Goal: Transaction & Acquisition: Purchase product/service

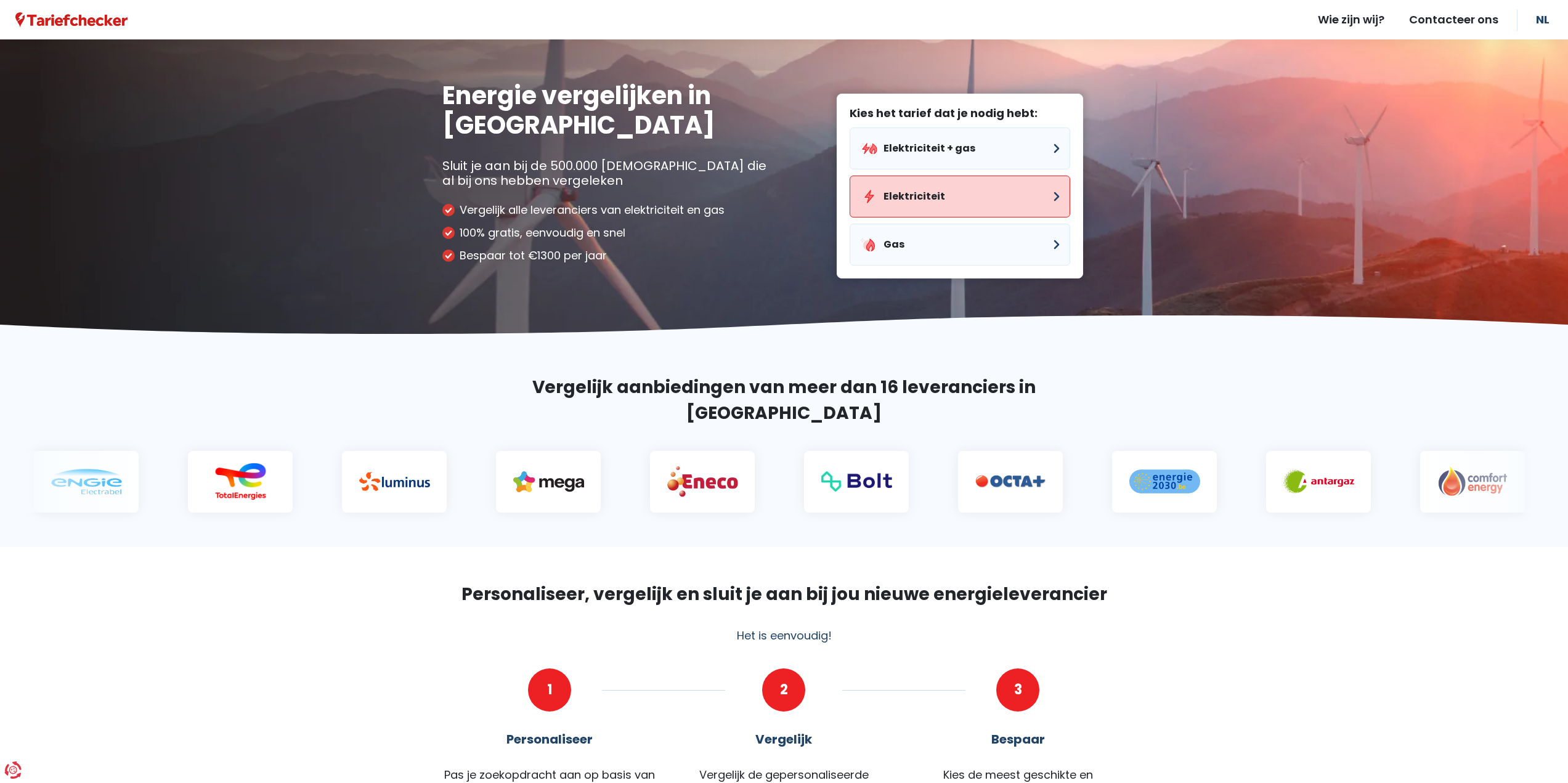
click at [983, 206] on button "Elektriciteit" at bounding box center [960, 196] width 220 height 42
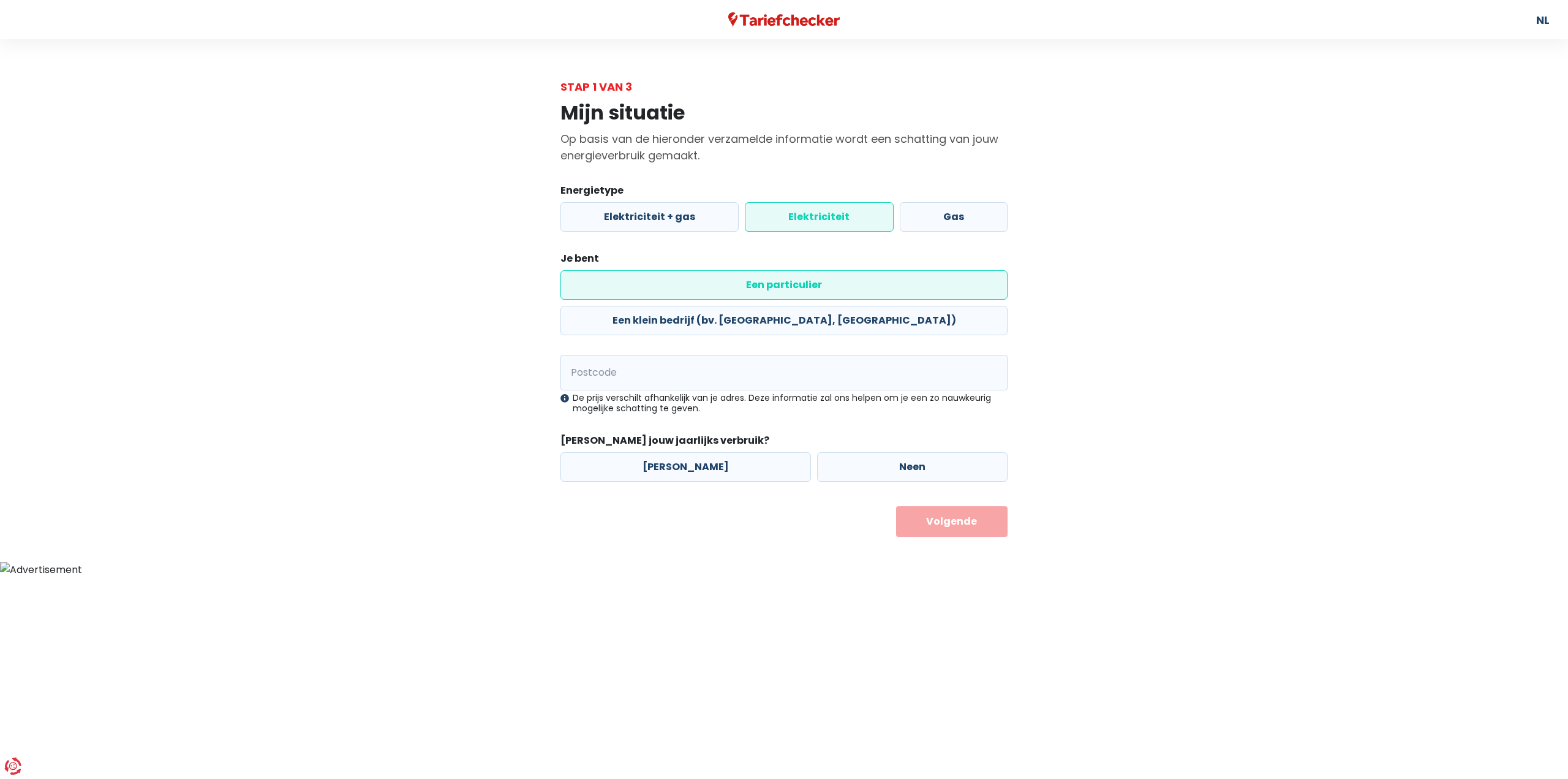
click at [647, 287] on label "Een particulier" at bounding box center [784, 285] width 447 height 29
click at [647, 287] on input "Een particulier" at bounding box center [784, 285] width 447 height 29
click at [638, 355] on input "Postcode" at bounding box center [784, 372] width 447 height 36
type input "9520"
click at [698, 452] on label "[PERSON_NAME]" at bounding box center [686, 467] width 251 height 29
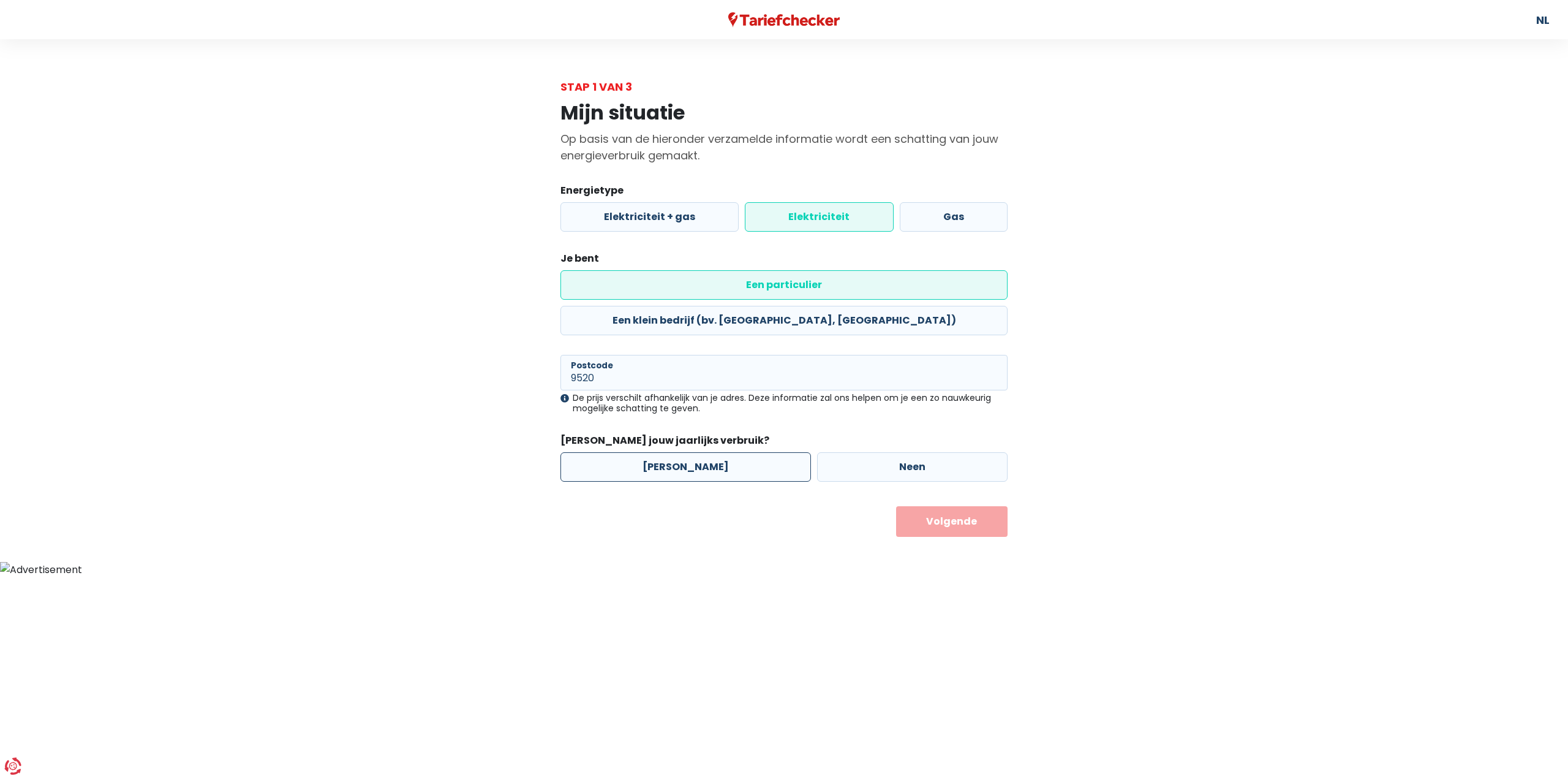
click at [698, 452] on input "[PERSON_NAME]" at bounding box center [686, 467] width 251 height 29
radio input "true"
click at [944, 506] on button "Volgende" at bounding box center [952, 521] width 112 height 30
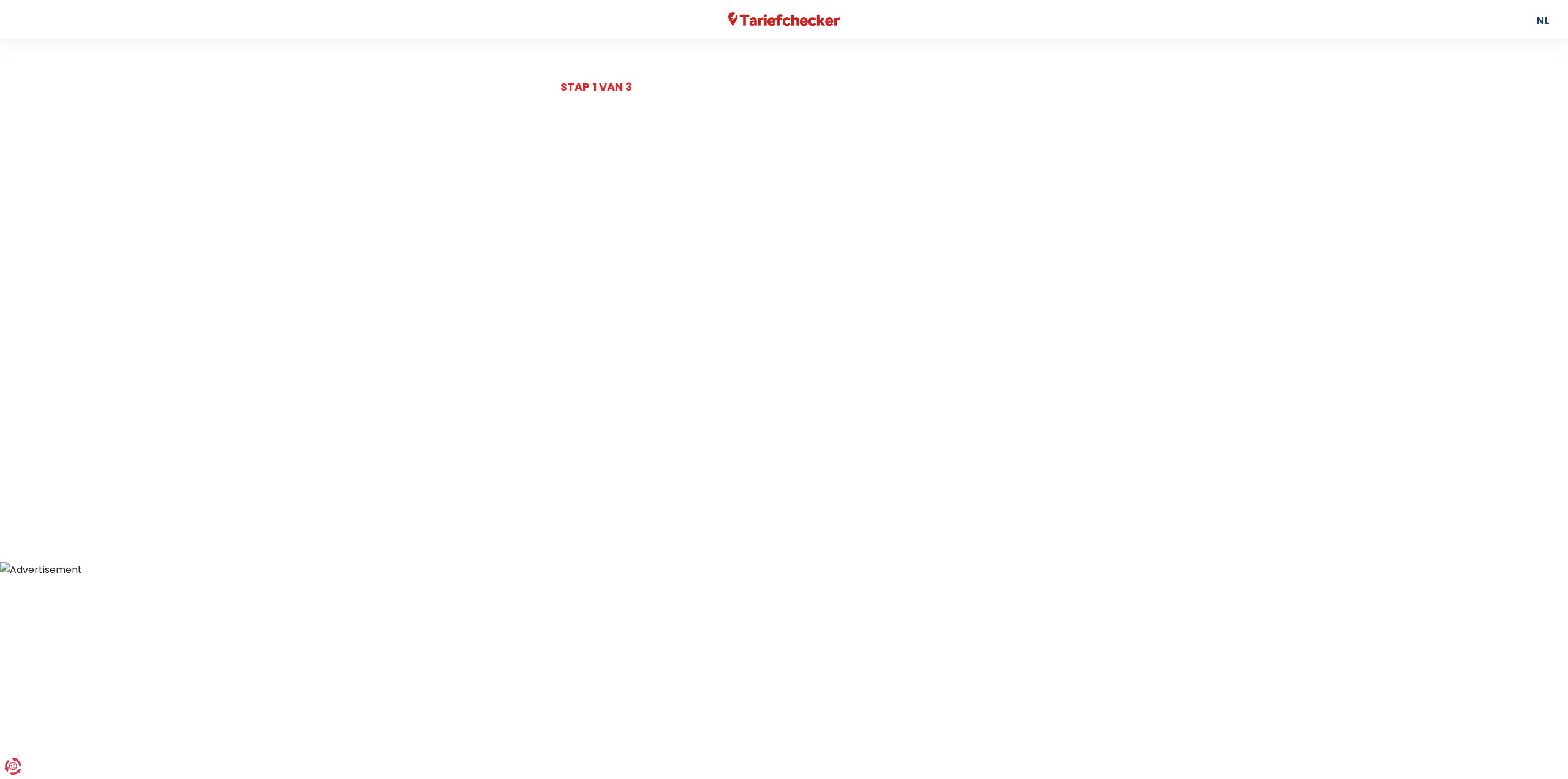
select select
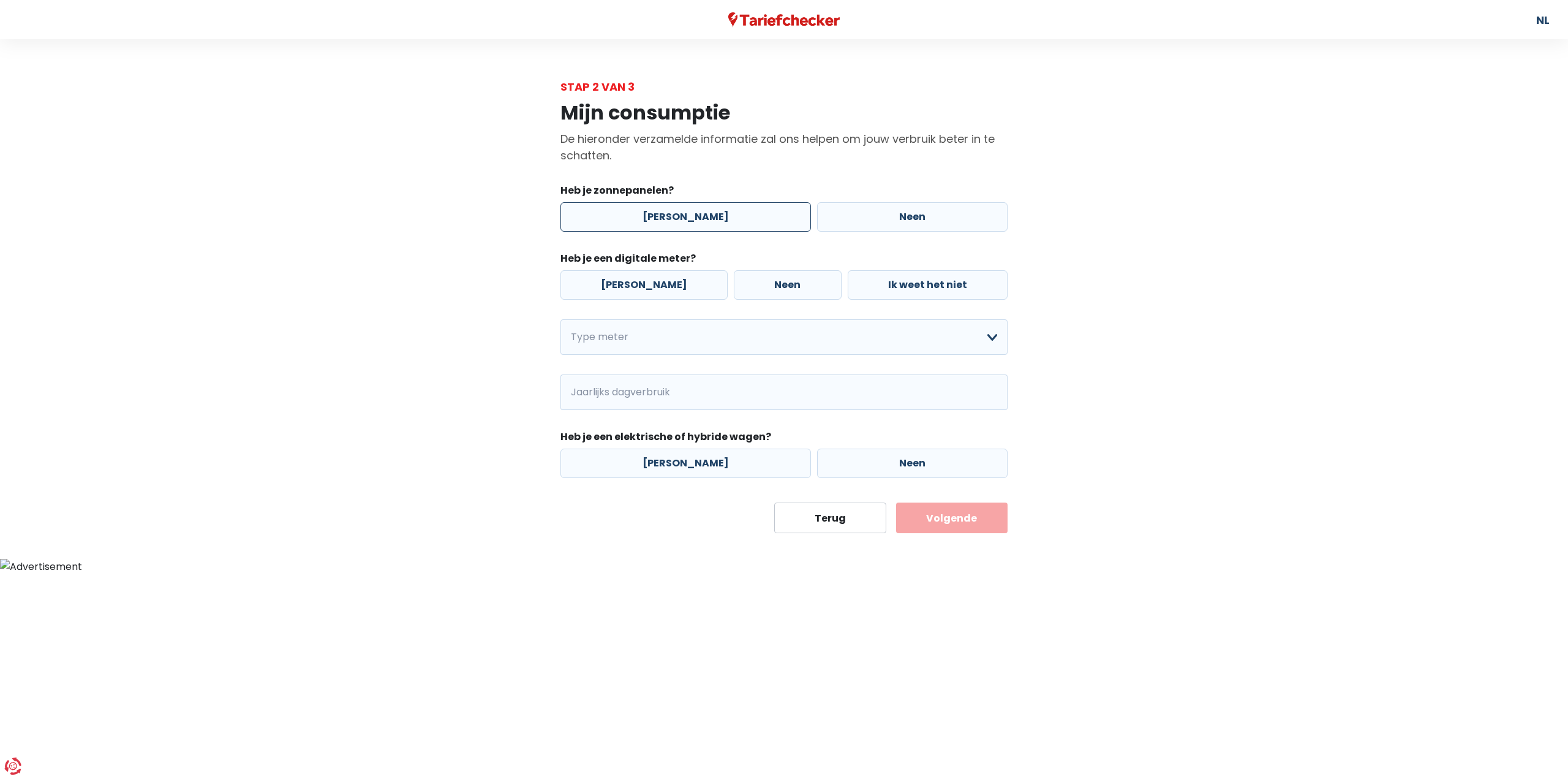
click at [674, 228] on label "[PERSON_NAME]" at bounding box center [686, 216] width 251 height 29
click at [674, 228] on input "[PERSON_NAME]" at bounding box center [686, 216] width 251 height 29
radio input "true"
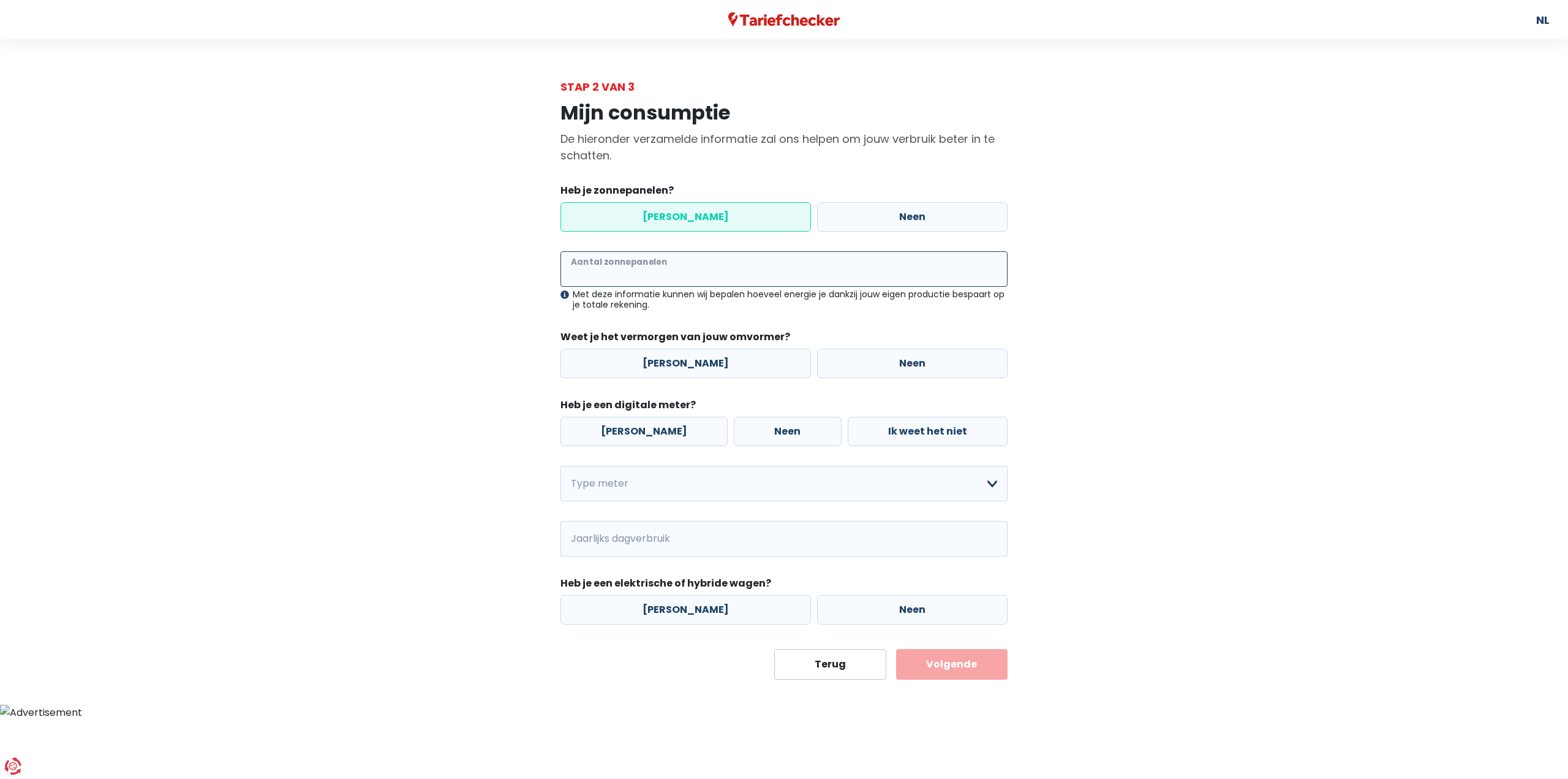
click at [665, 273] on input "Aantal zonnepanelen" at bounding box center [784, 269] width 447 height 36
type input "14"
click at [702, 362] on label "[PERSON_NAME]" at bounding box center [686, 363] width 251 height 29
click at [702, 362] on input "[PERSON_NAME]" at bounding box center [686, 363] width 251 height 29
radio input "true"
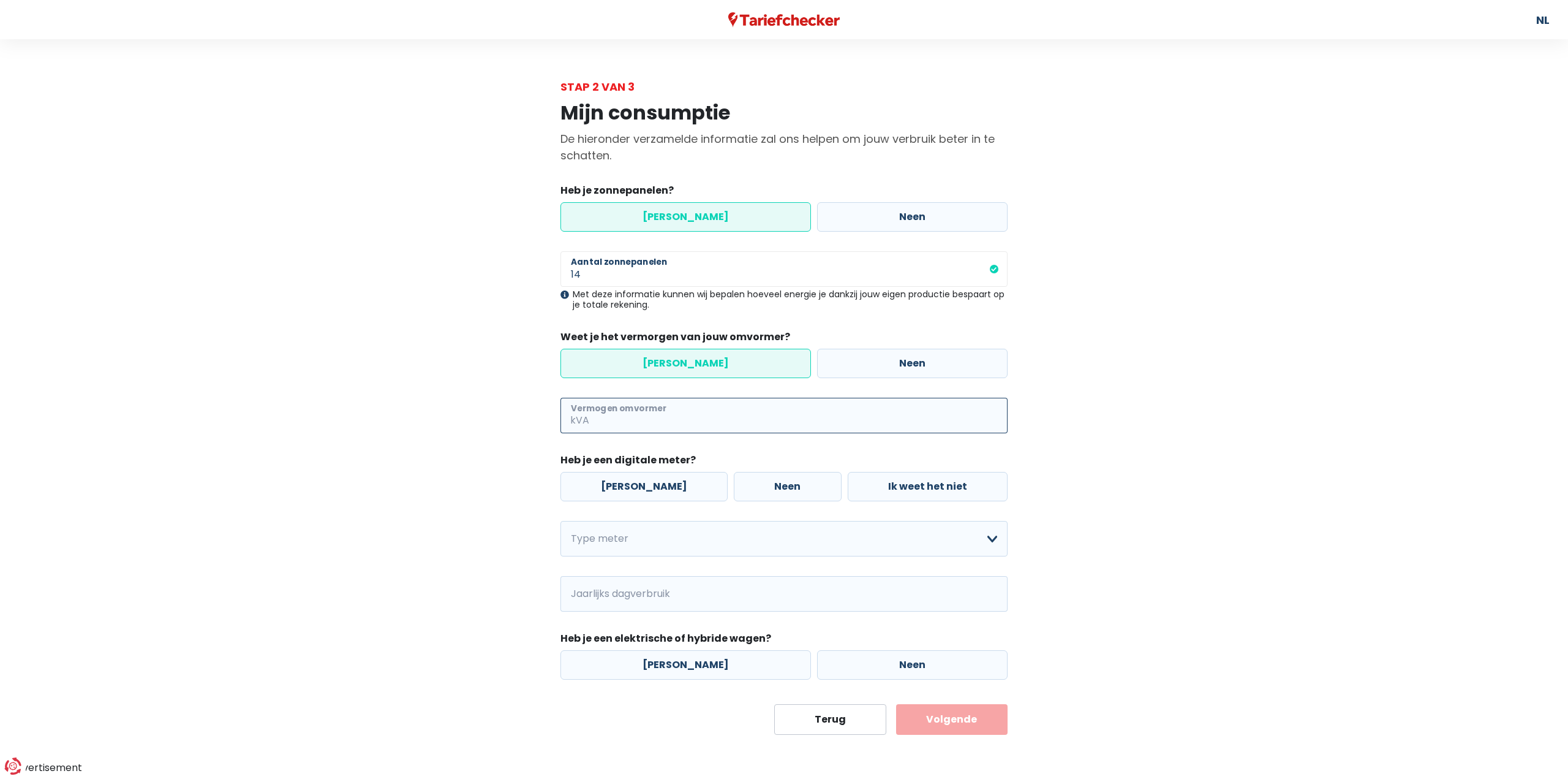
click at [734, 421] on input "Vermogen omvormer" at bounding box center [800, 415] width 416 height 36
type input "5"
click at [608, 485] on label "[PERSON_NAME]" at bounding box center [644, 486] width 167 height 29
click at [608, 485] on input "[PERSON_NAME]" at bounding box center [644, 486] width 167 height 29
radio input "true"
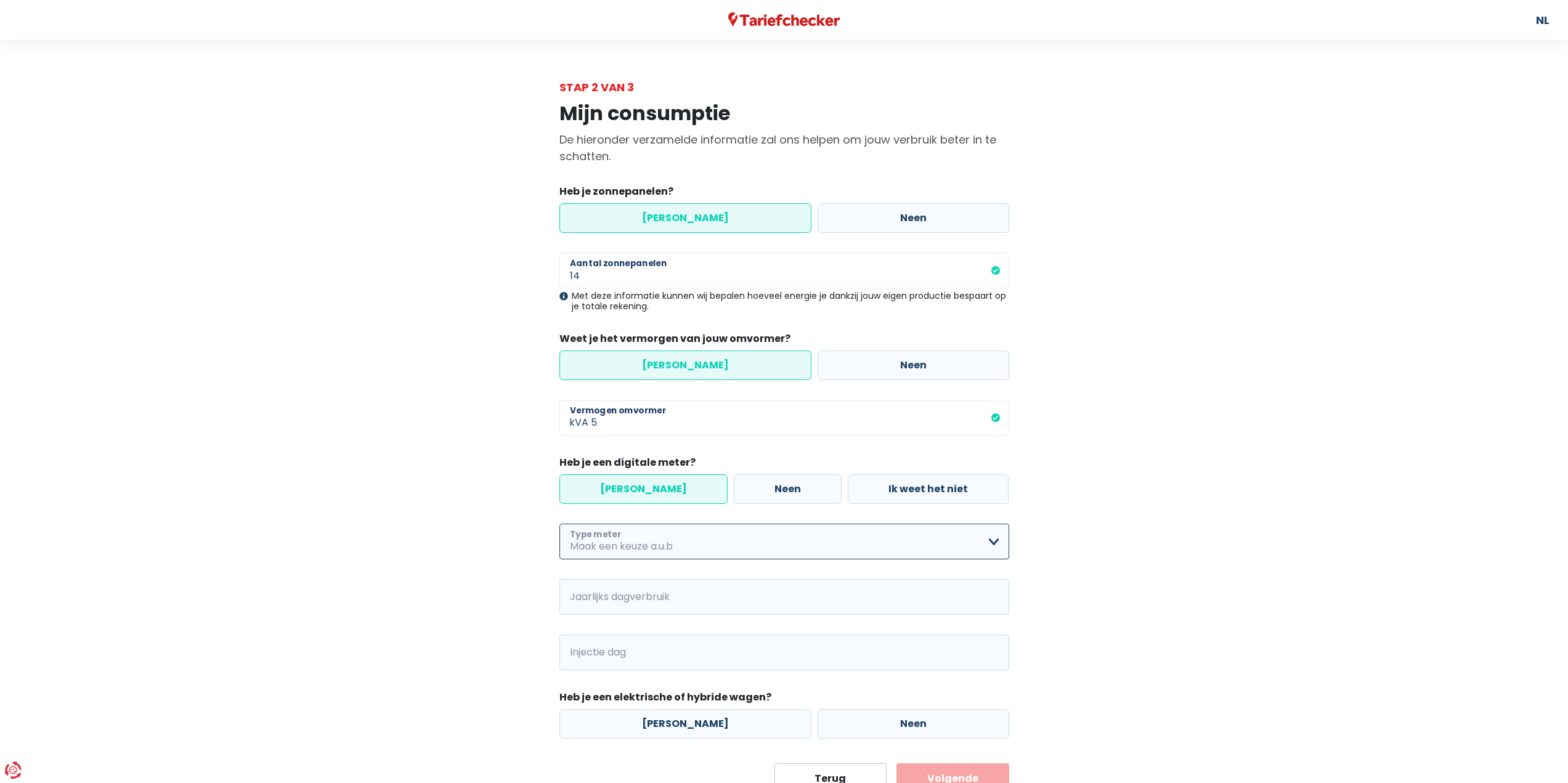
click at [638, 537] on select "Enkelvoudig Tweevoudig Enkelvoudig + uitsluitend nachttarief Tweevoudig + uitsl…" at bounding box center [784, 541] width 450 height 36
click at [559, 524] on select "Enkelvoudig Tweevoudig Enkelvoudig + uitsluitend nachttarief Tweevoudig + uitsl…" at bounding box center [784, 541] width 450 height 36
click at [632, 547] on select "Enkelvoudig Tweevoudig Enkelvoudig + uitsluitend nachttarief Tweevoudig + uitsl…" at bounding box center [784, 541] width 450 height 36
select select "day_night_bi_hourly"
click at [559, 524] on select "Enkelvoudig Tweevoudig Enkelvoudig + uitsluitend nachttarief Tweevoudig + uitsl…" at bounding box center [784, 541] width 450 height 36
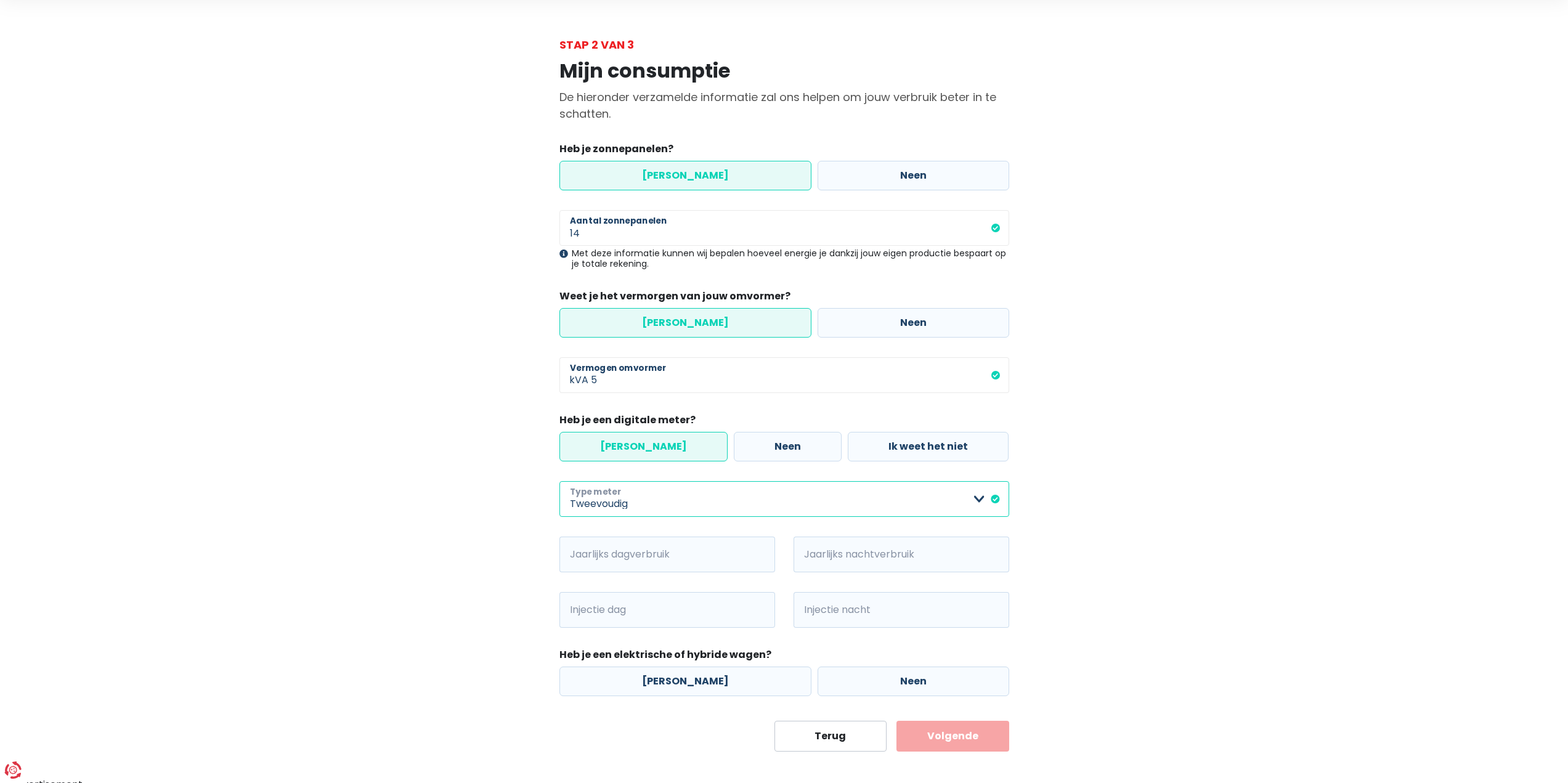
scroll to position [51, 0]
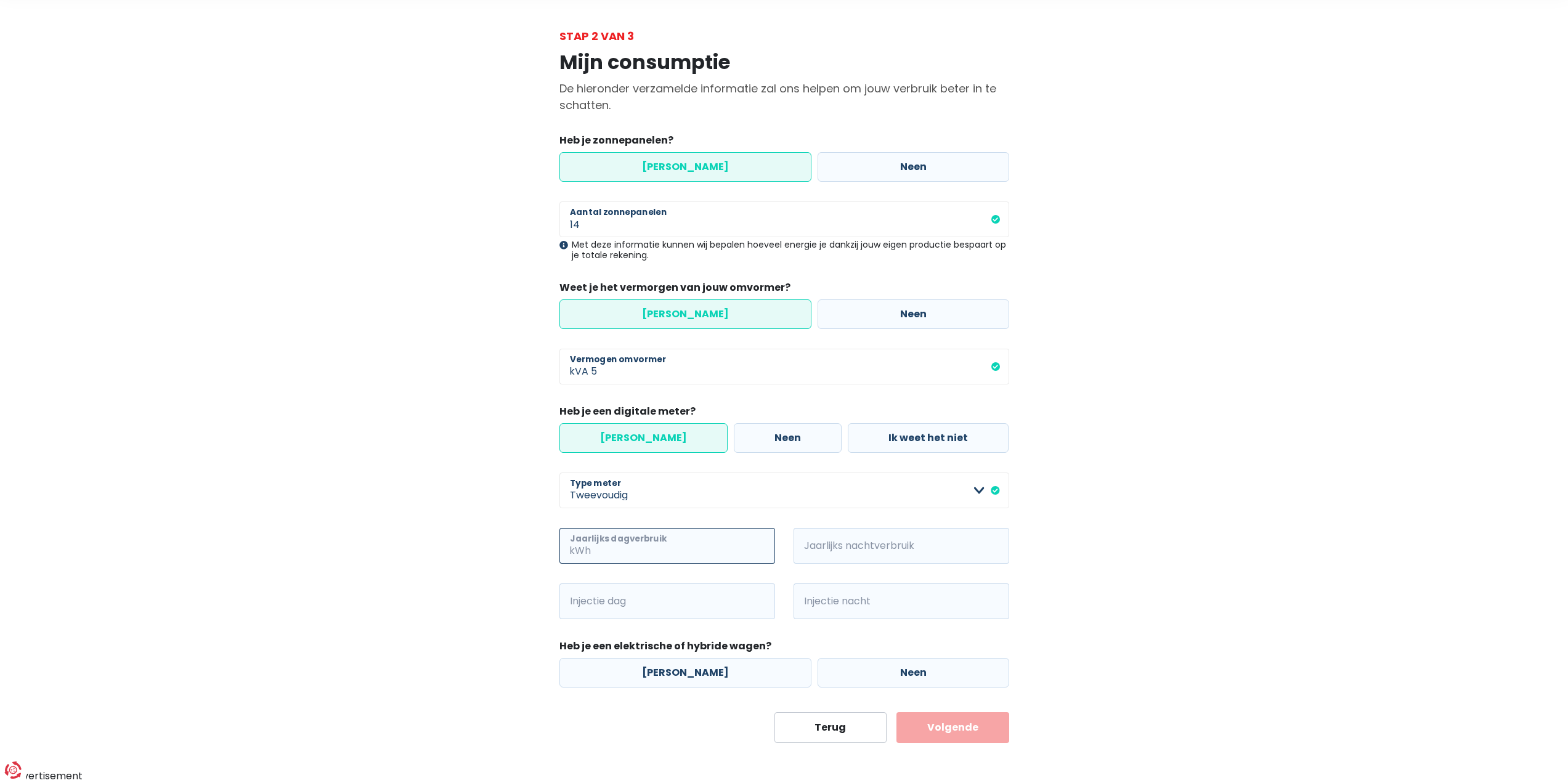
click at [658, 553] on input "Jaarlijks dagverbruik" at bounding box center [684, 545] width 182 height 36
type input "2136"
type input "3083"
type input "2451"
type input "950"
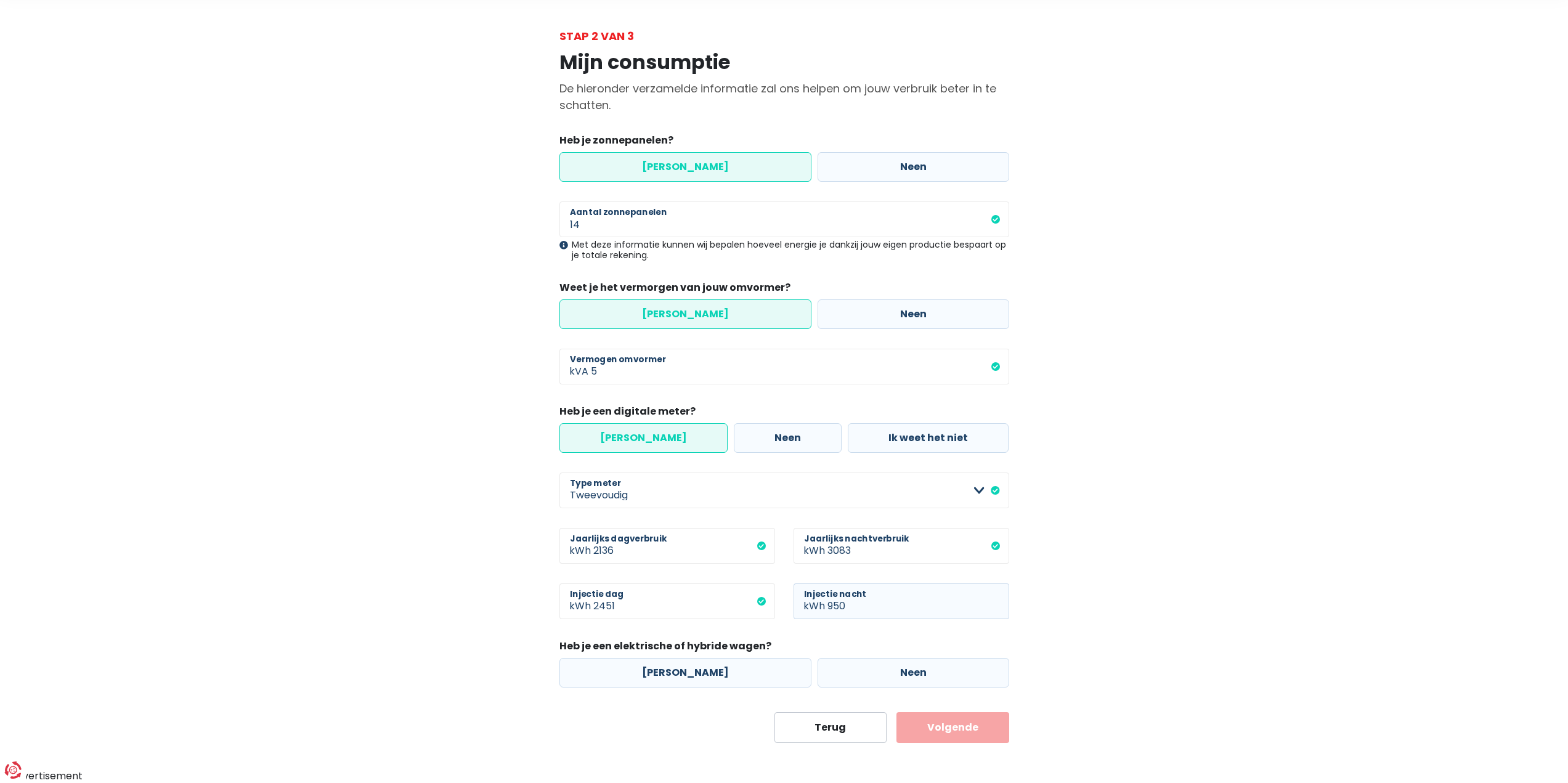
drag, startPoint x: 880, startPoint y: 676, endPoint x: 944, endPoint y: 713, distance: 73.9
click at [880, 677] on label "Neen" at bounding box center [913, 672] width 192 height 29
click at [880, 677] on input "Neen" at bounding box center [913, 672] width 192 height 29
radio input "true"
click at [945, 722] on button "Volgende" at bounding box center [952, 727] width 113 height 31
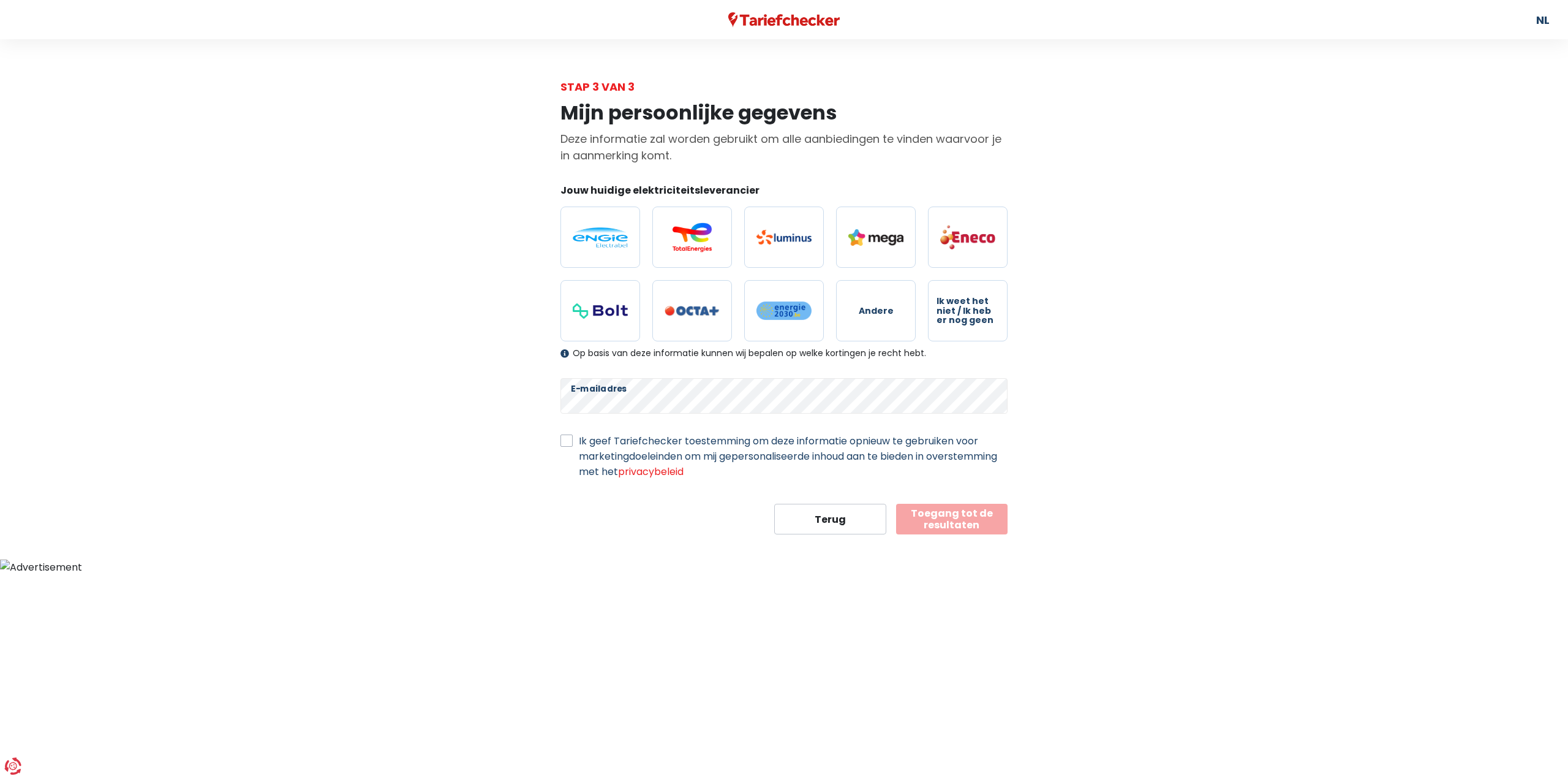
click at [457, 437] on div "Mijn persoonlijke gegevens Deze informatie zal worden gebruikt om alle aanbiedi…" at bounding box center [784, 315] width 698 height 439
click at [579, 440] on label "Ik geef Tariefchecker toestemming om deze informatie opnieuw te gebruiken voor …" at bounding box center [793, 456] width 429 height 46
click at [562, 440] on input "Ik geef Tariefchecker toestemming om deze informatie opnieuw te gebruiken voor …" at bounding box center [566, 439] width 12 height 12
checkbox input "true"
click at [1015, 551] on body "U hebt controle over uw gegevens Onze zakelijke partners en wij gebruiken techn…" at bounding box center [784, 287] width 1568 height 575
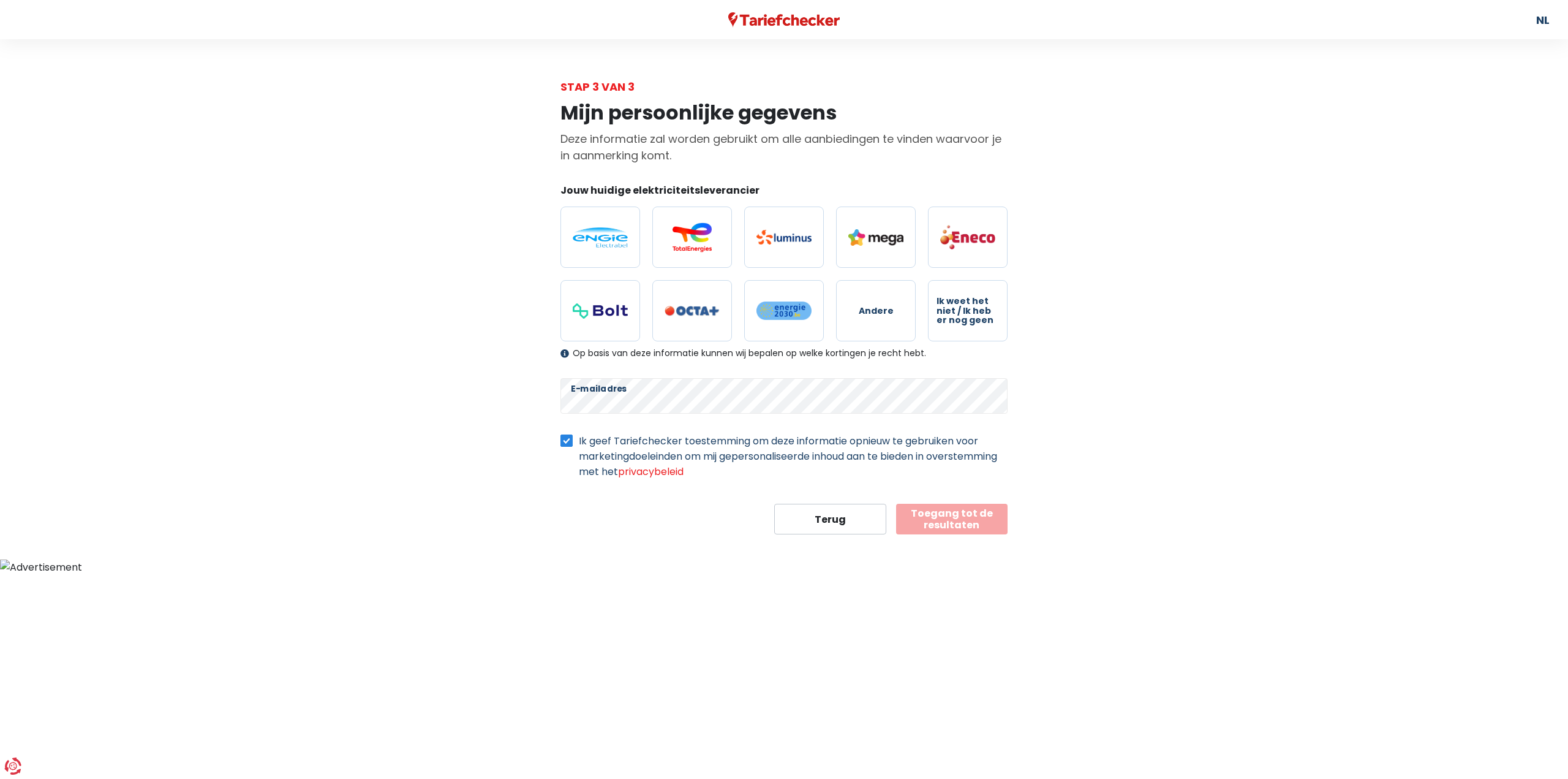
click at [983, 537] on body "U hebt controle over uw gegevens Onze zakelijke partners en wij gebruiken techn…" at bounding box center [784, 287] width 1568 height 575
click at [444, 483] on div "Mijn persoonlijke gegevens Deze informatie zal worden gebruikt om alle aanbiedi…" at bounding box center [784, 315] width 698 height 439
click at [573, 235] on img at bounding box center [600, 237] width 55 height 20
click at [573, 235] on input "radio" at bounding box center [600, 237] width 80 height 62
radio input "true"
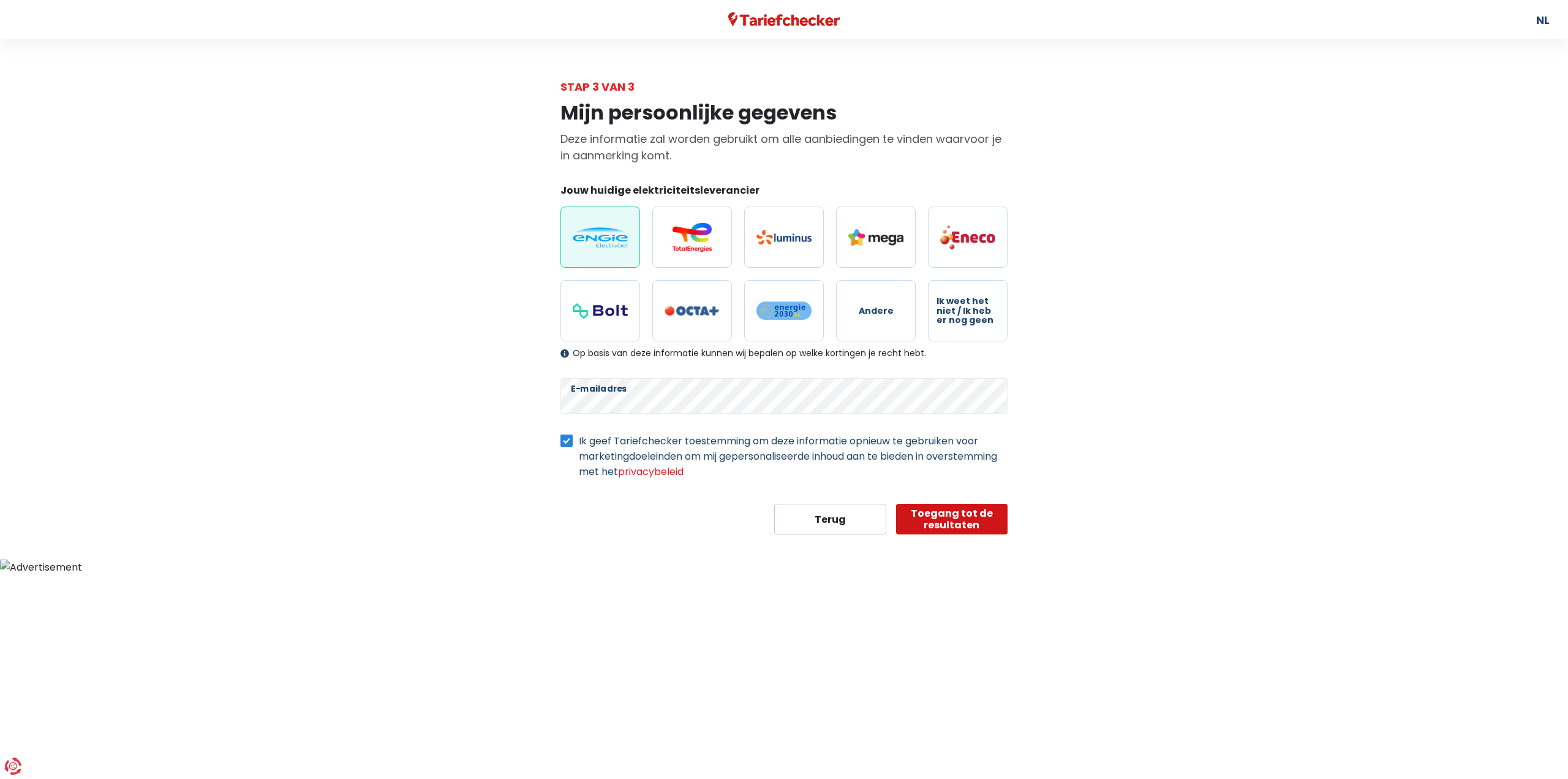
click at [941, 507] on button "Toegang tot de resultaten" at bounding box center [952, 518] width 112 height 30
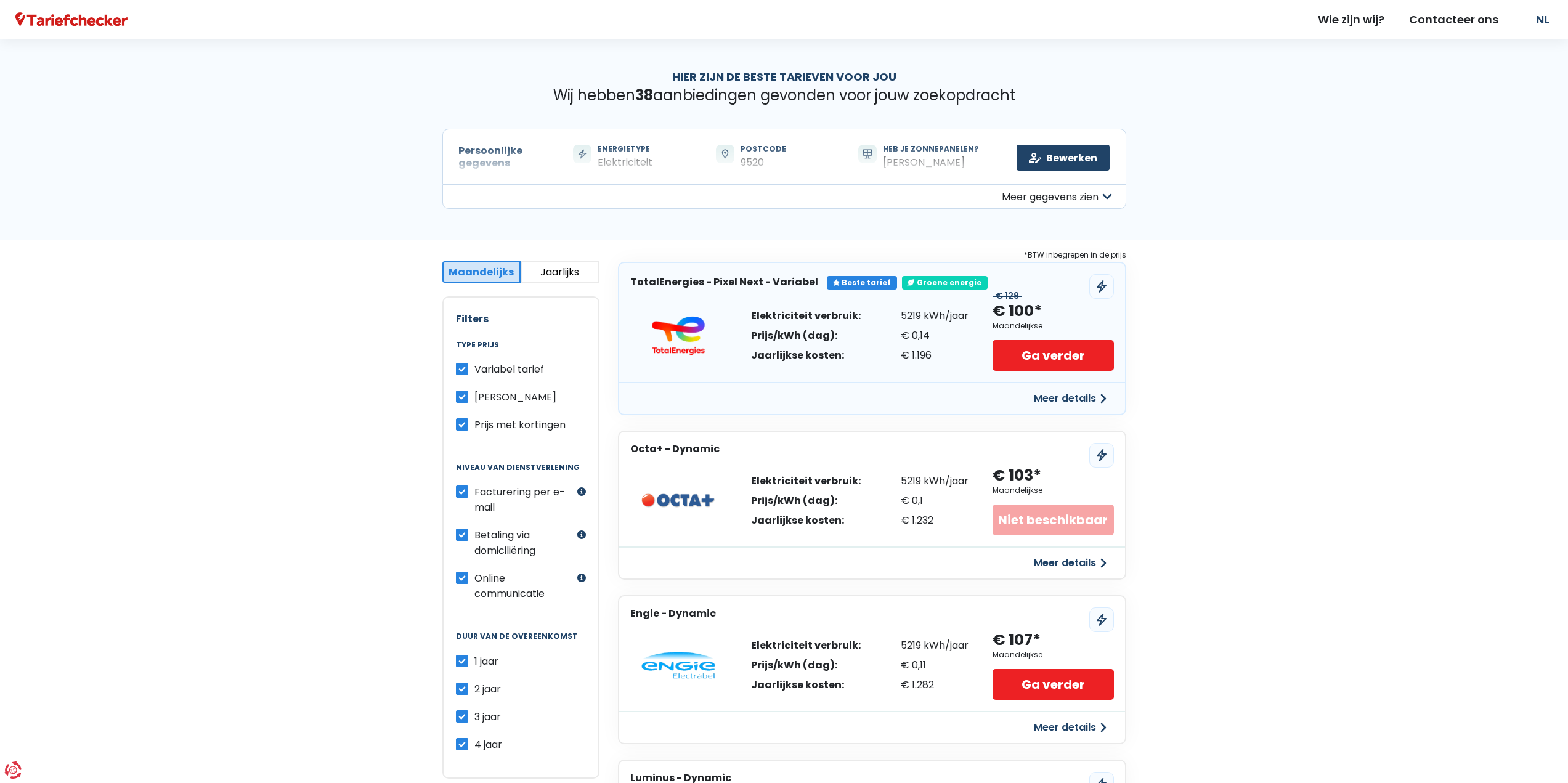
click at [474, 534] on label "Betaling via domiciliëring" at bounding box center [524, 542] width 100 height 31
click at [464, 534] on input "Betaling via domiciliëring" at bounding box center [462, 533] width 12 height 12
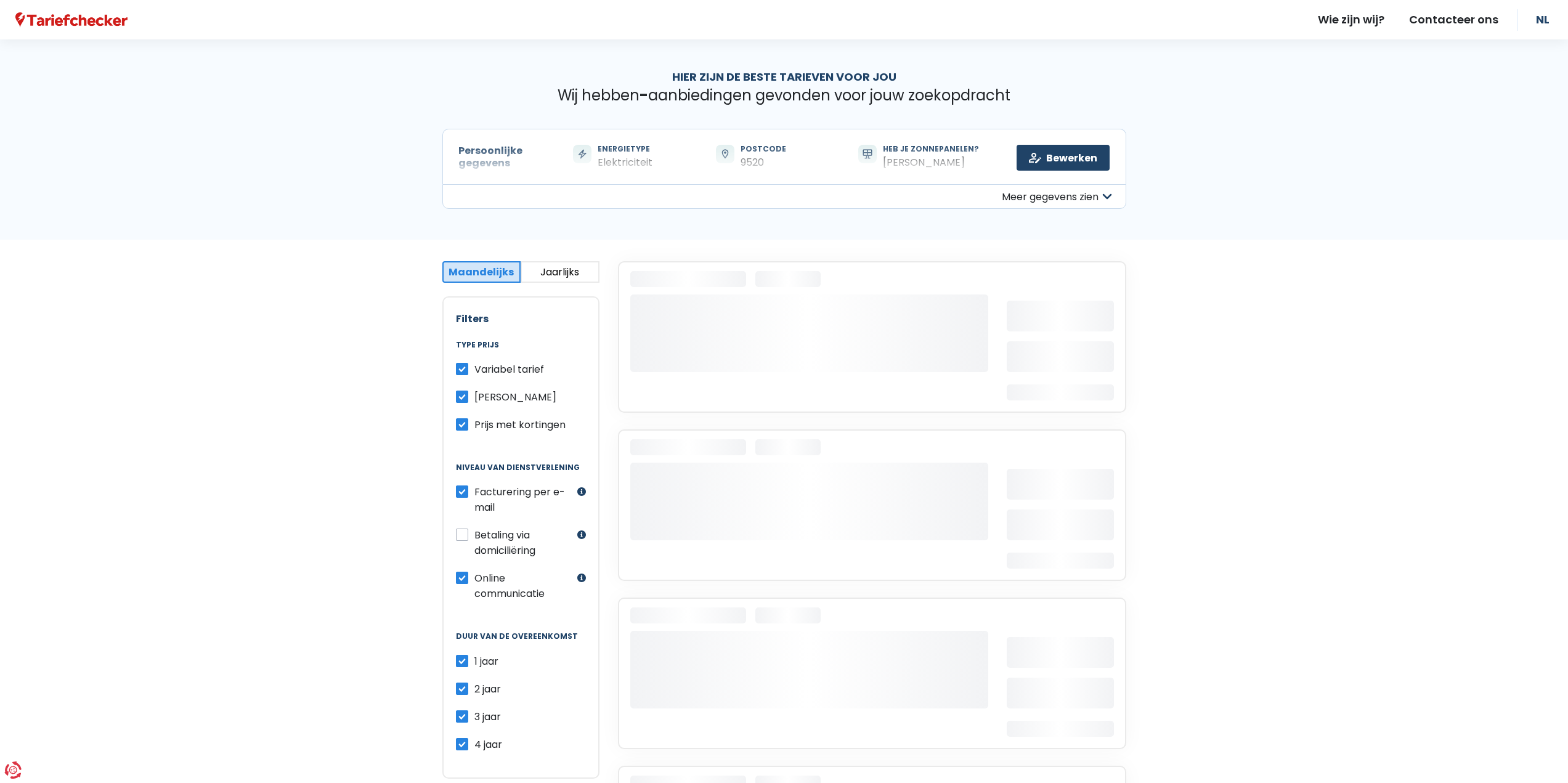
click at [362, 494] on div "Persoonlijke gegevens Maandelijks Jaarlijks Maandelijks prijs Filters Type prij…" at bounding box center [784, 603] width 1568 height 726
click at [582, 535] on button "button" at bounding box center [581, 534] width 8 height 8
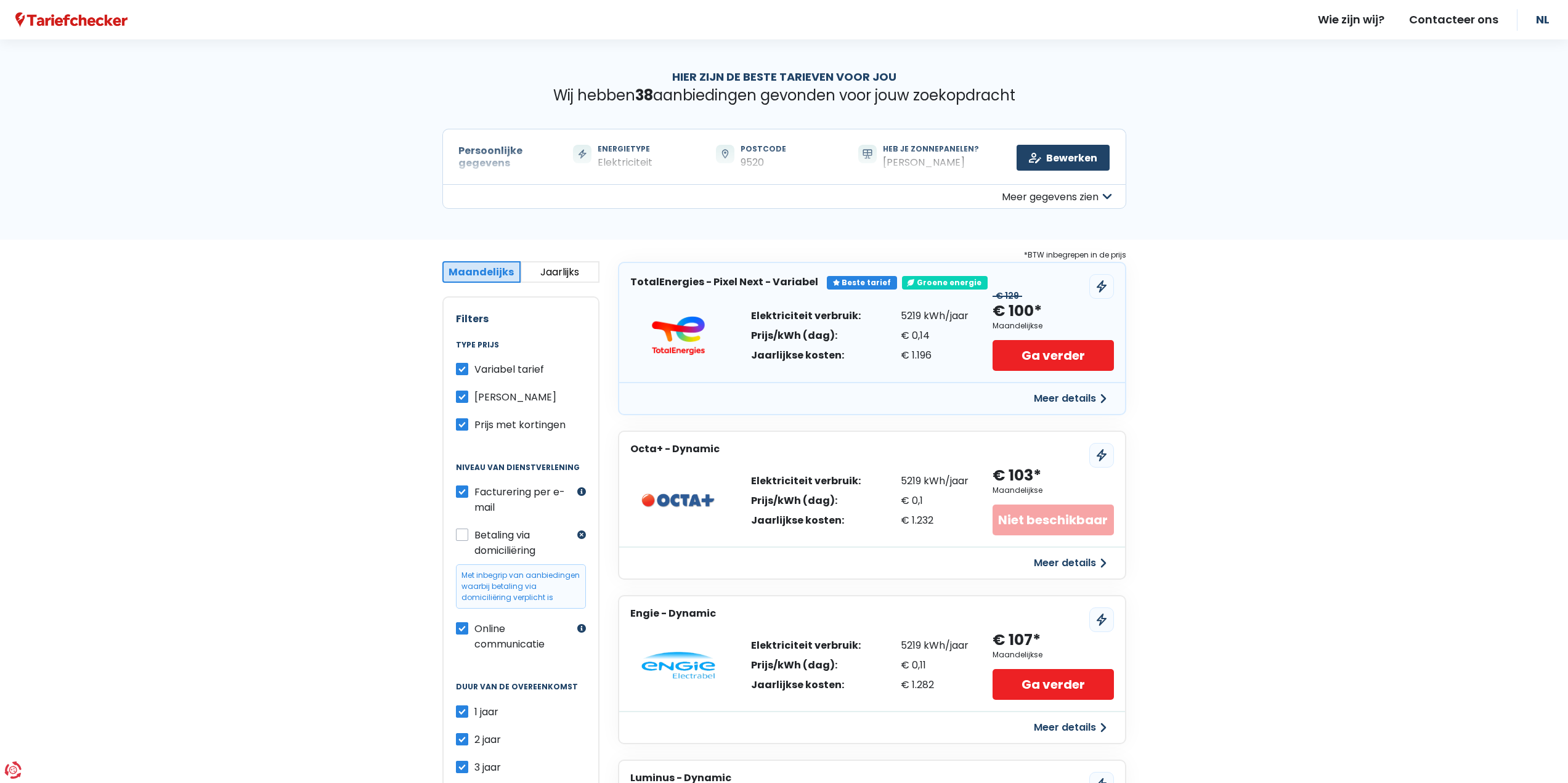
click at [582, 535] on button "button" at bounding box center [581, 534] width 8 height 8
click at [474, 535] on label "Betaling via domiciliëring" at bounding box center [524, 542] width 100 height 31
click at [468, 535] on input "Betaling via domiciliëring" at bounding box center [462, 533] width 12 height 12
checkbox input "true"
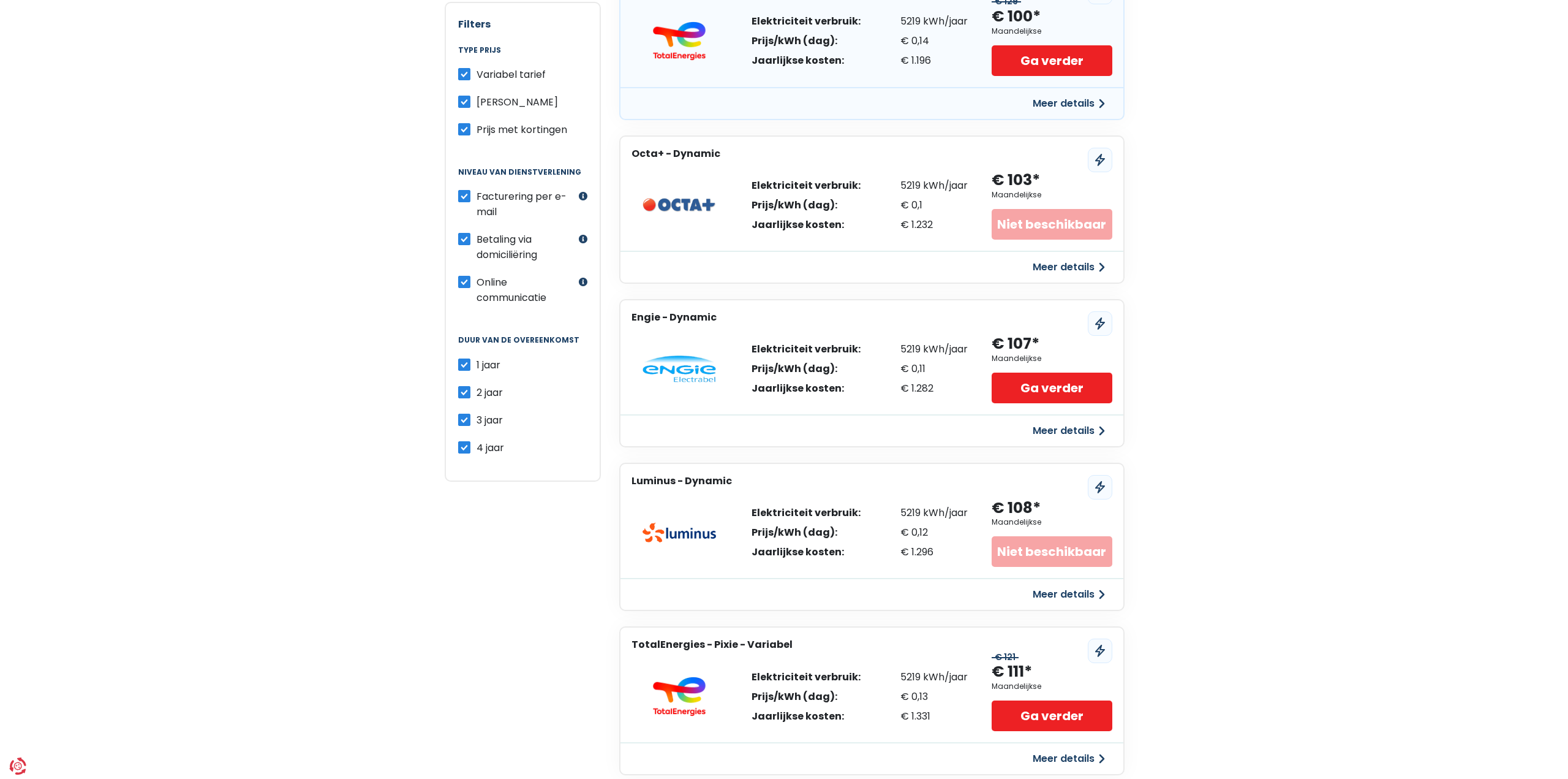
scroll to position [307, 0]
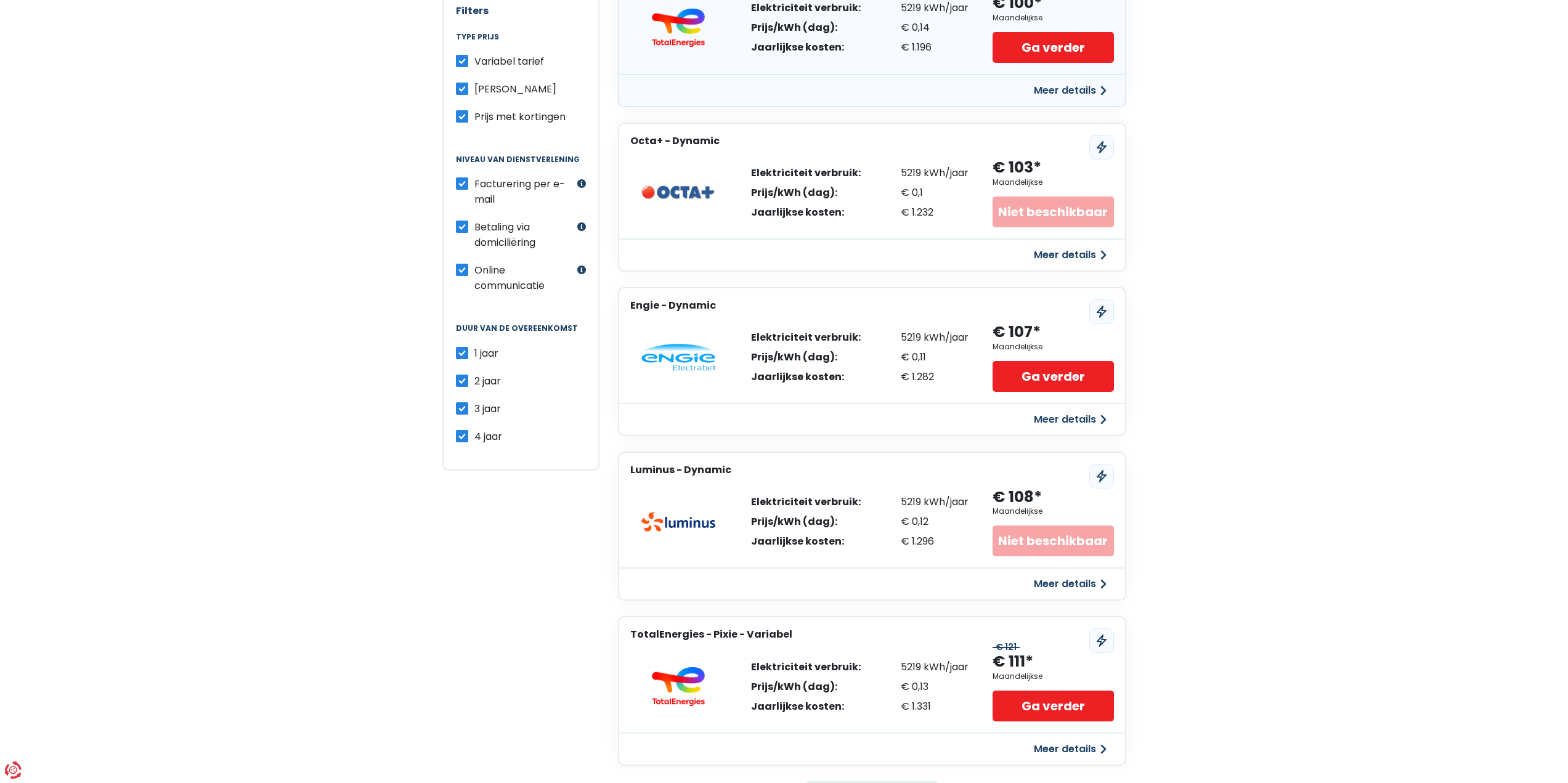
click at [1104, 418] on button "Meer details" at bounding box center [1070, 420] width 87 height 22
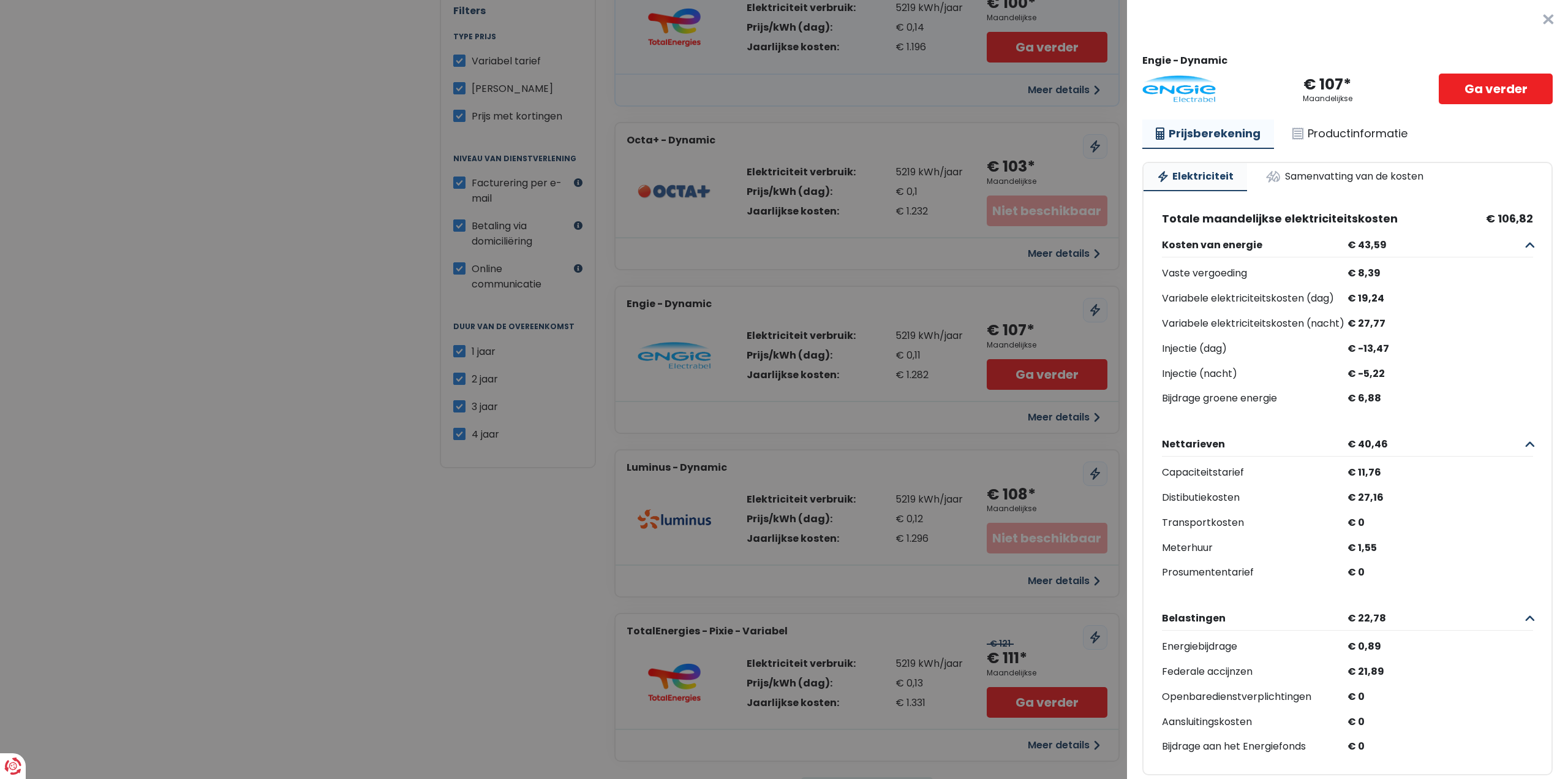
click at [1202, 174] on link "Elektriciteit" at bounding box center [1195, 176] width 104 height 28
click at [1319, 181] on link "Samenvatting van de kosten" at bounding box center [1344, 176] width 185 height 27
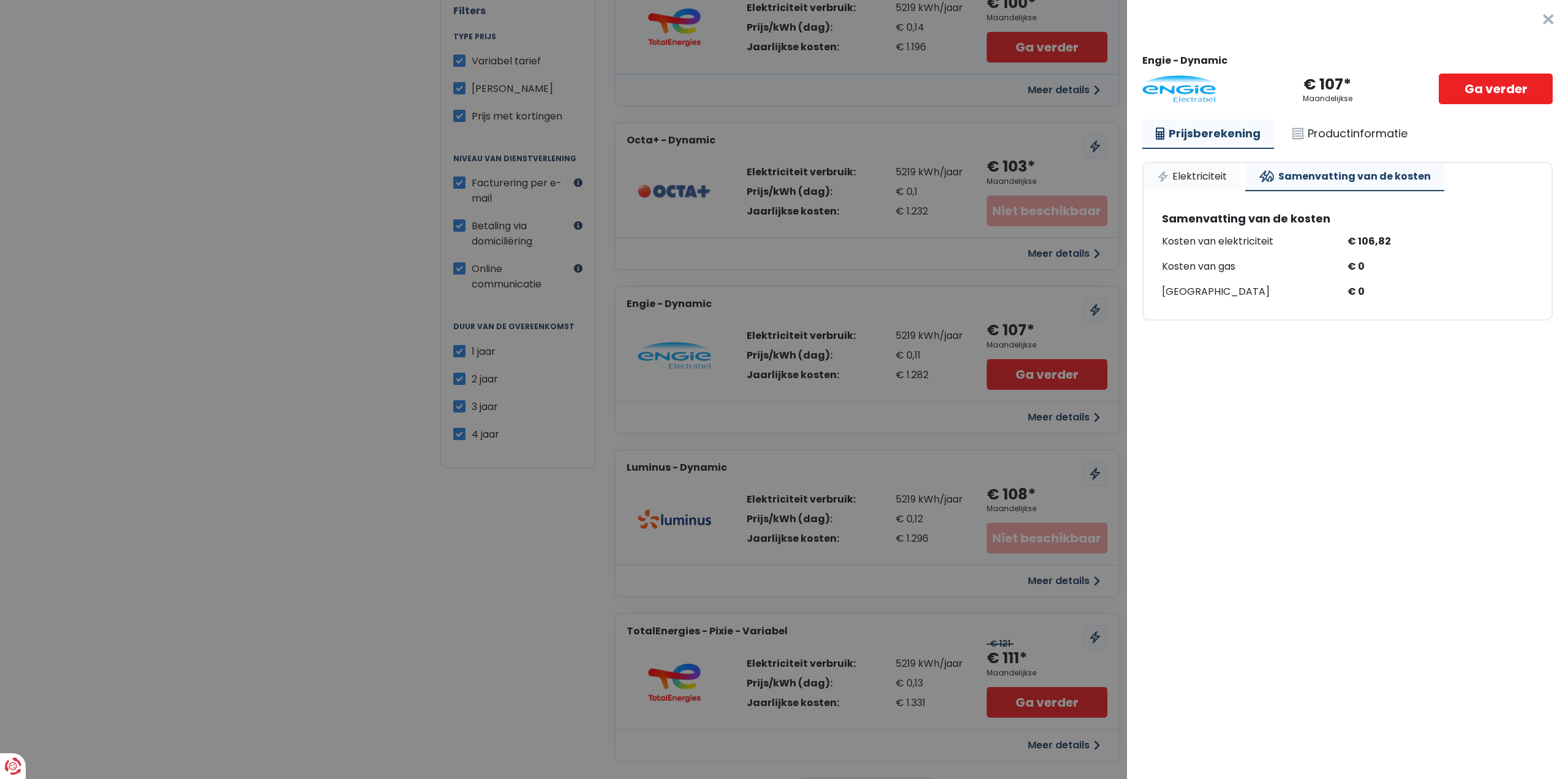
click at [1219, 176] on link "Elektriciteit" at bounding box center [1192, 176] width 97 height 27
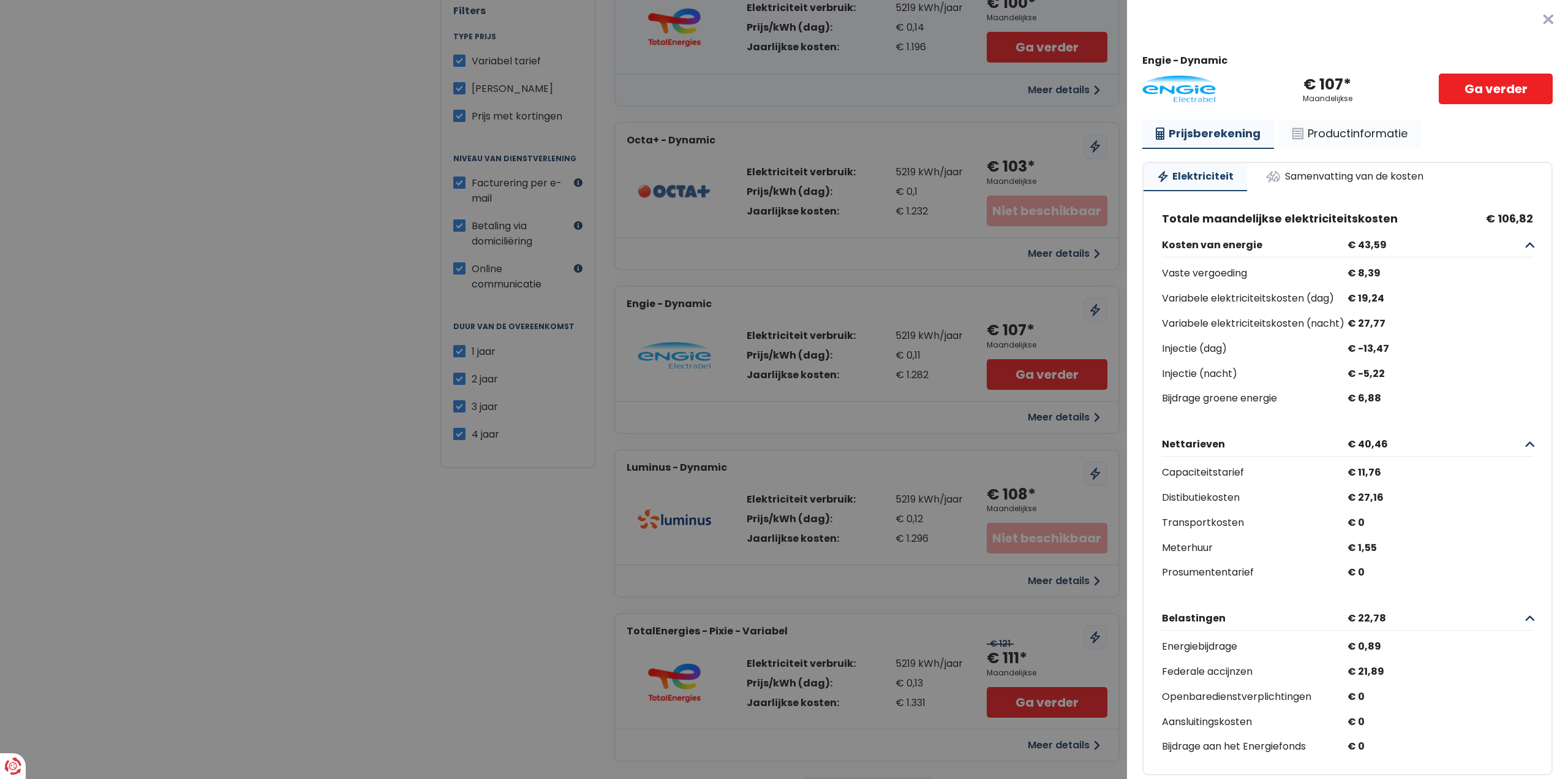
click at [1329, 133] on link "Productinformatie" at bounding box center [1350, 133] width 142 height 28
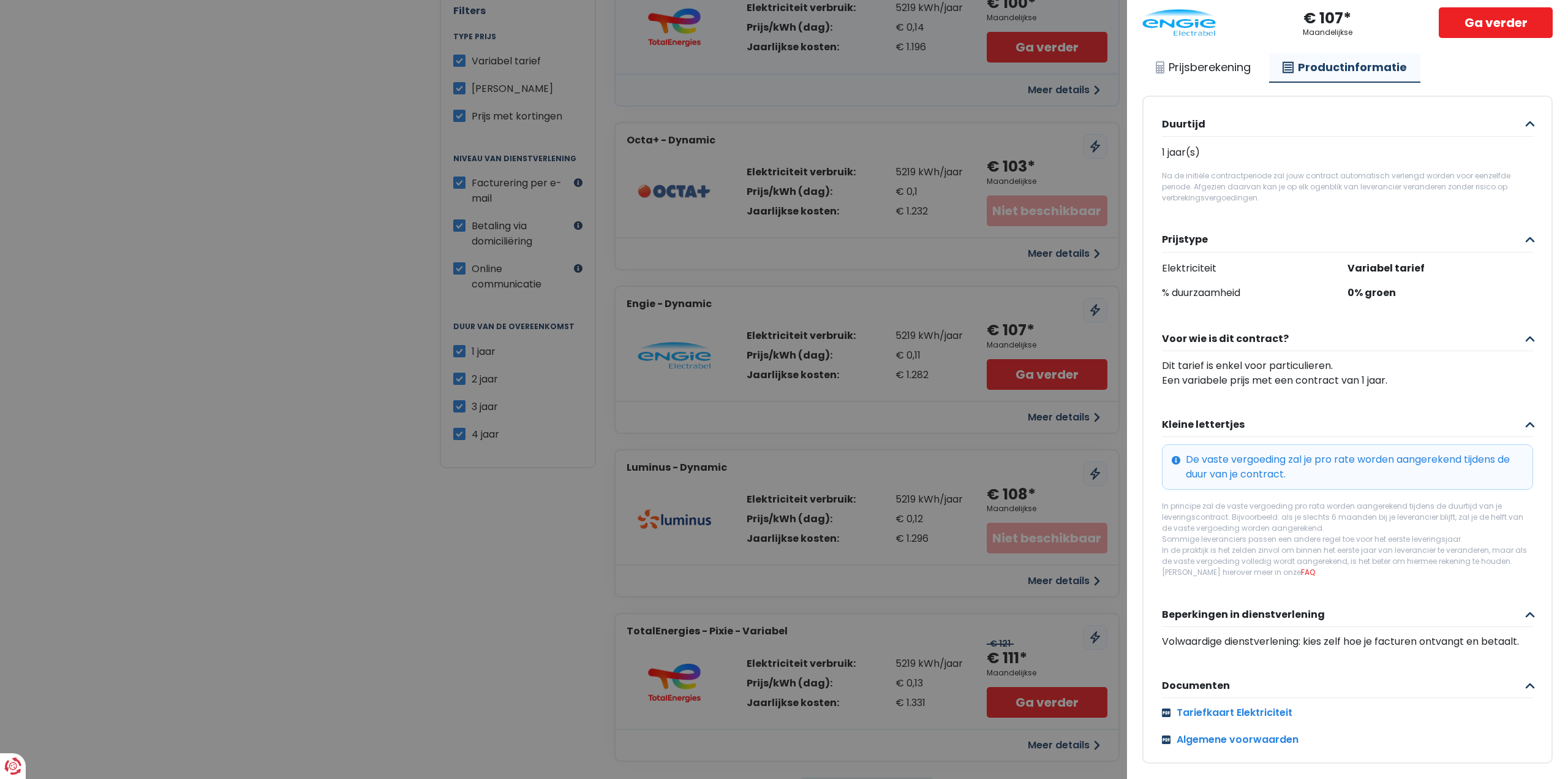
scroll to position [0, 0]
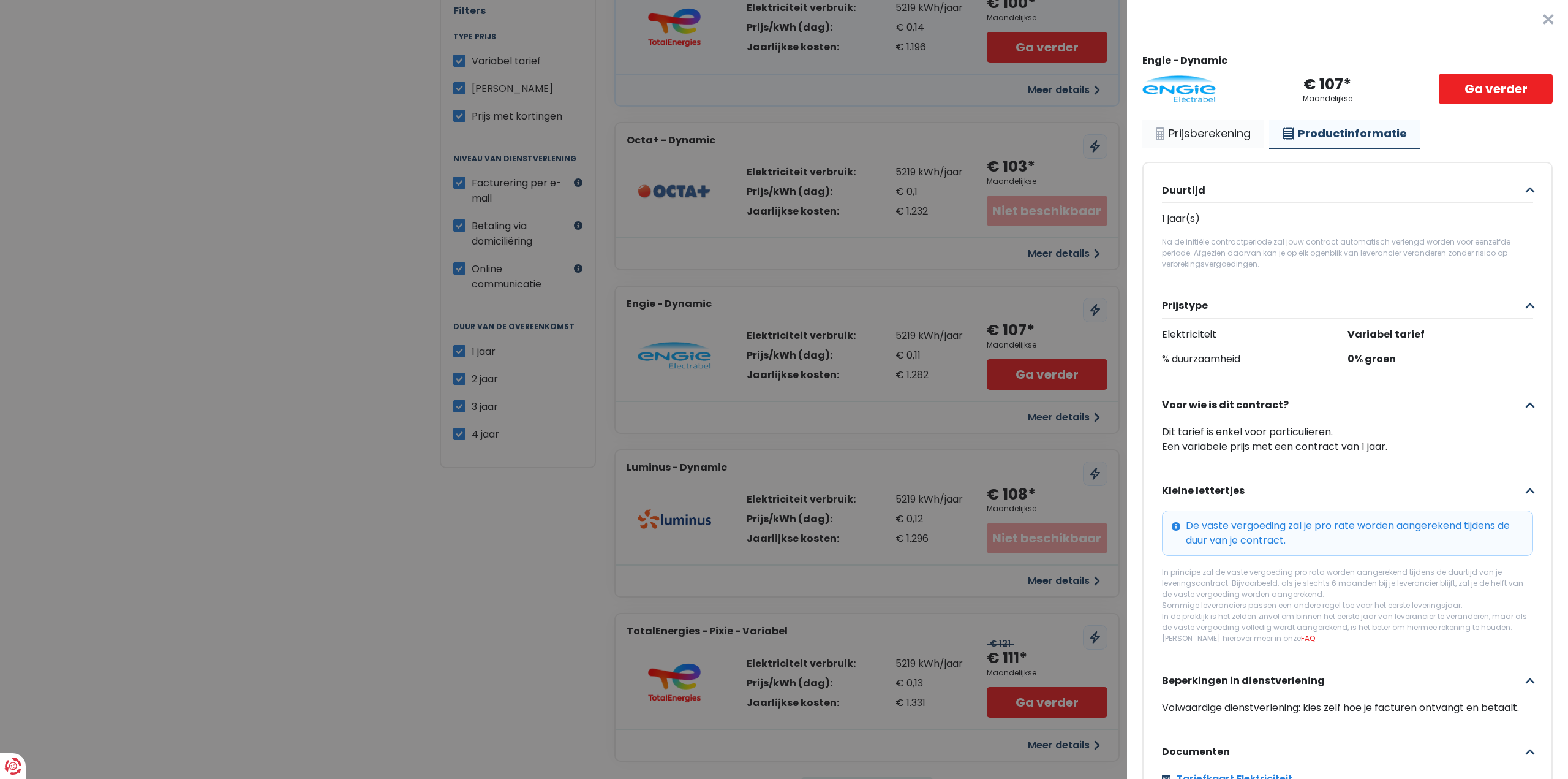
click at [1230, 139] on link "Prijsberekening" at bounding box center [1203, 133] width 122 height 28
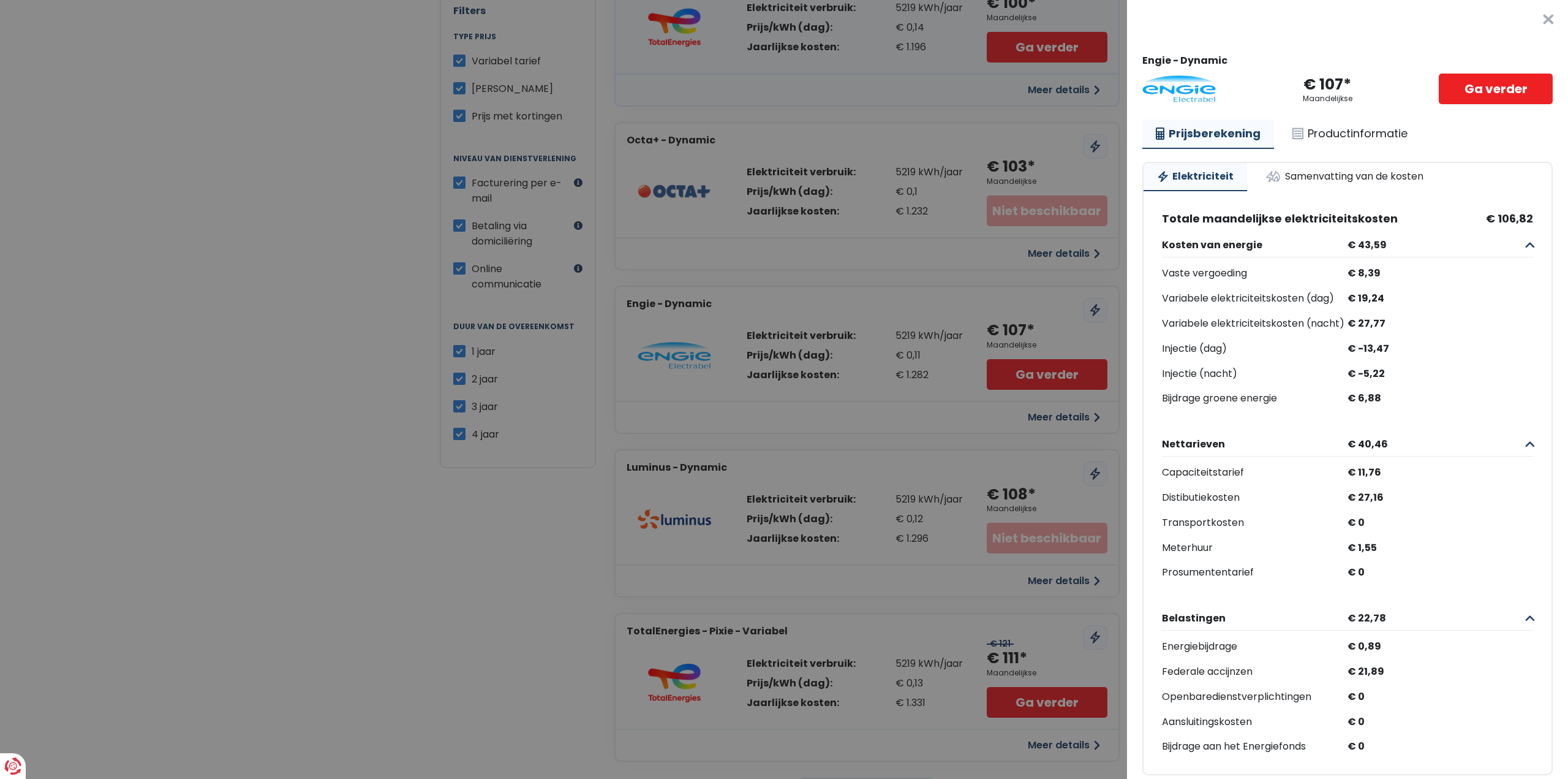
click at [1530, 17] on button "×" at bounding box center [1549, 19] width 40 height 40
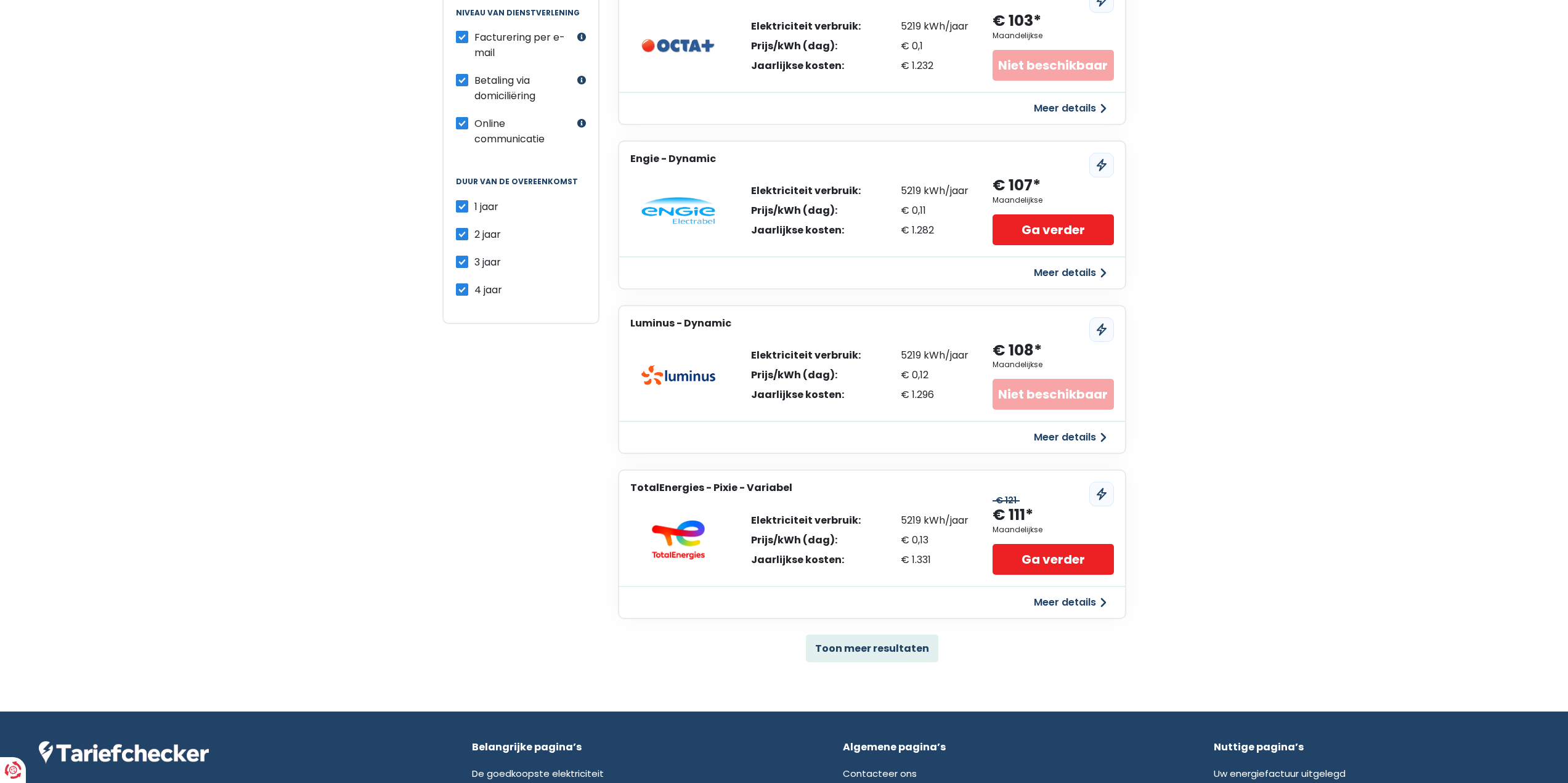
scroll to position [492, 0]
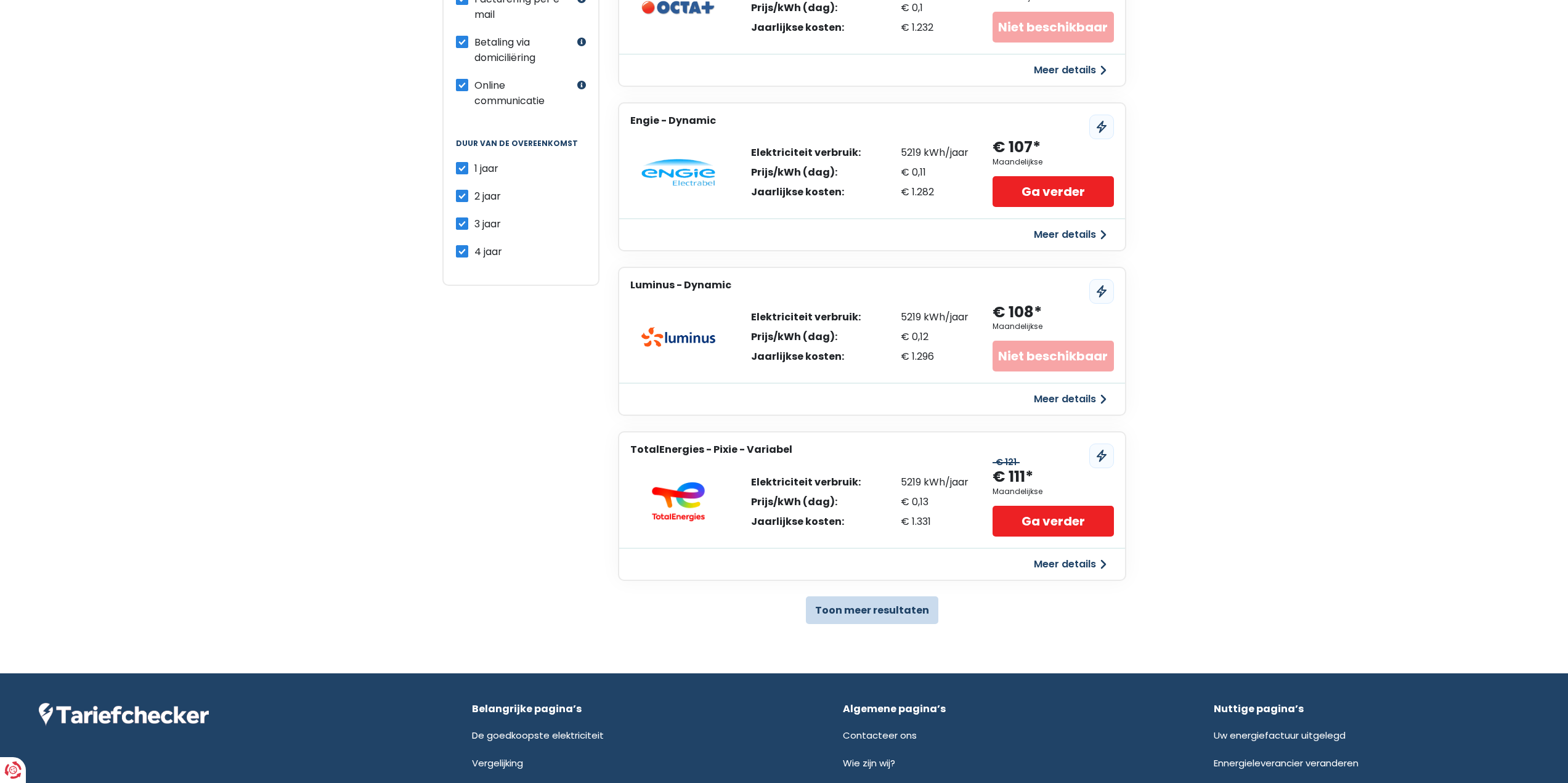
click at [913, 616] on button "Toon meer resultaten" at bounding box center [871, 610] width 132 height 28
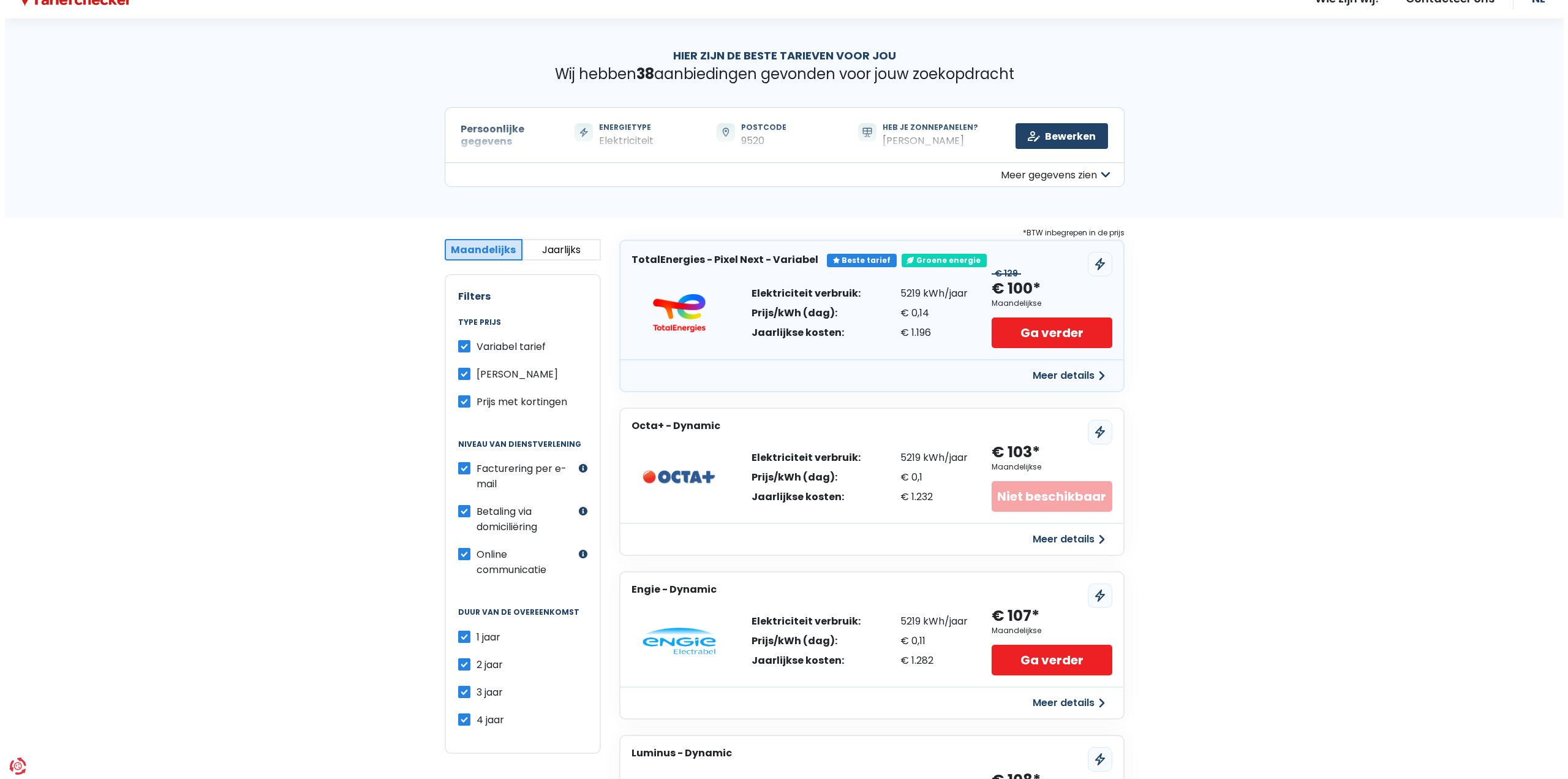
scroll to position [62, 0]
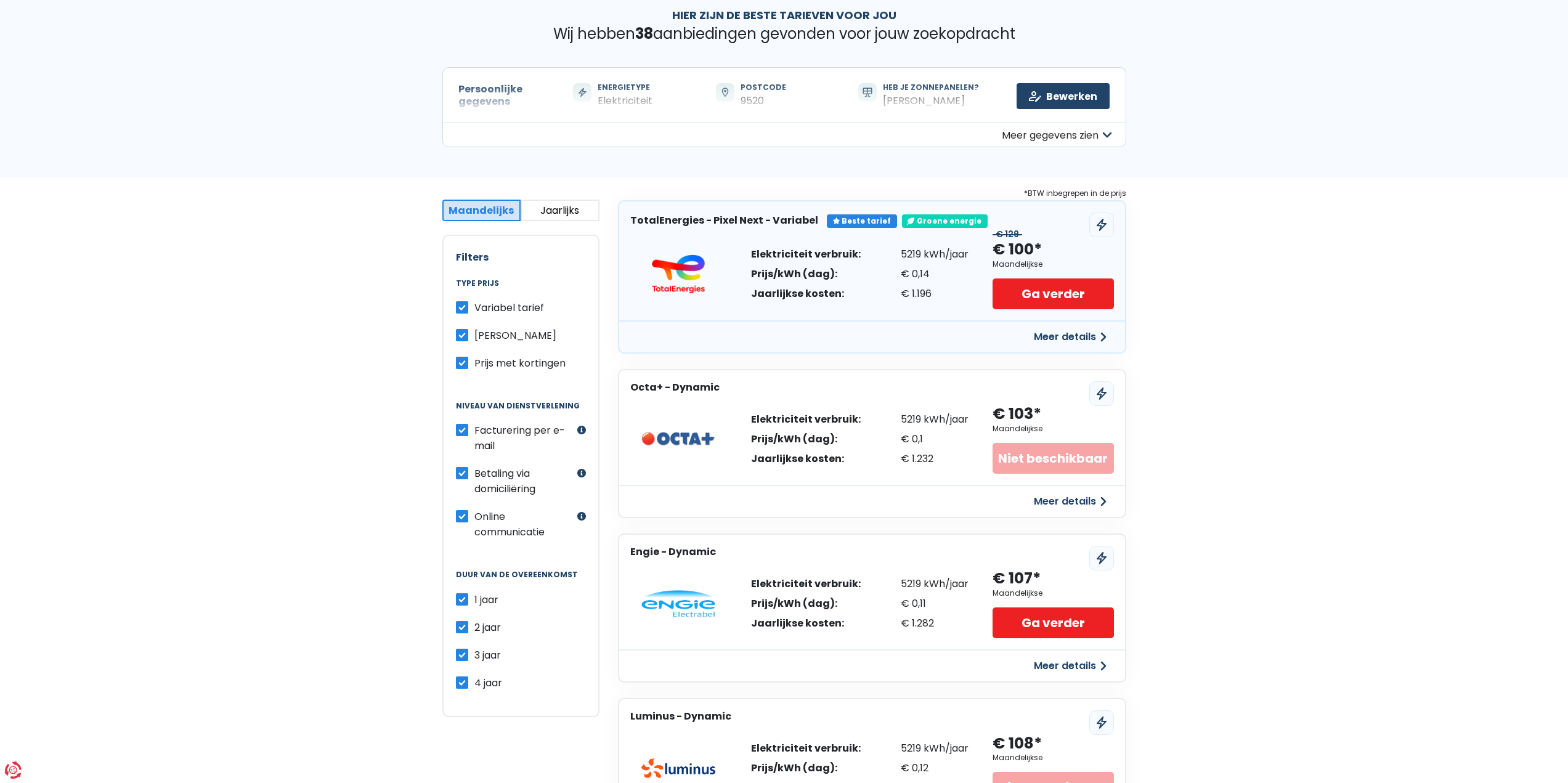
drag, startPoint x: 1036, startPoint y: 577, endPoint x: 1054, endPoint y: 578, distance: 18.0
click at [1054, 577] on div "€ 107* Maandelijkse Ga verder" at bounding box center [1053, 603] width 121 height 70
drag, startPoint x: 1059, startPoint y: 580, endPoint x: 1067, endPoint y: 595, distance: 17.0
click at [1060, 581] on div "€ 107* Maandelijkse Ga verder" at bounding box center [1053, 603] width 121 height 70
click at [1100, 652] on div "Meer details" at bounding box center [872, 664] width 506 height 32
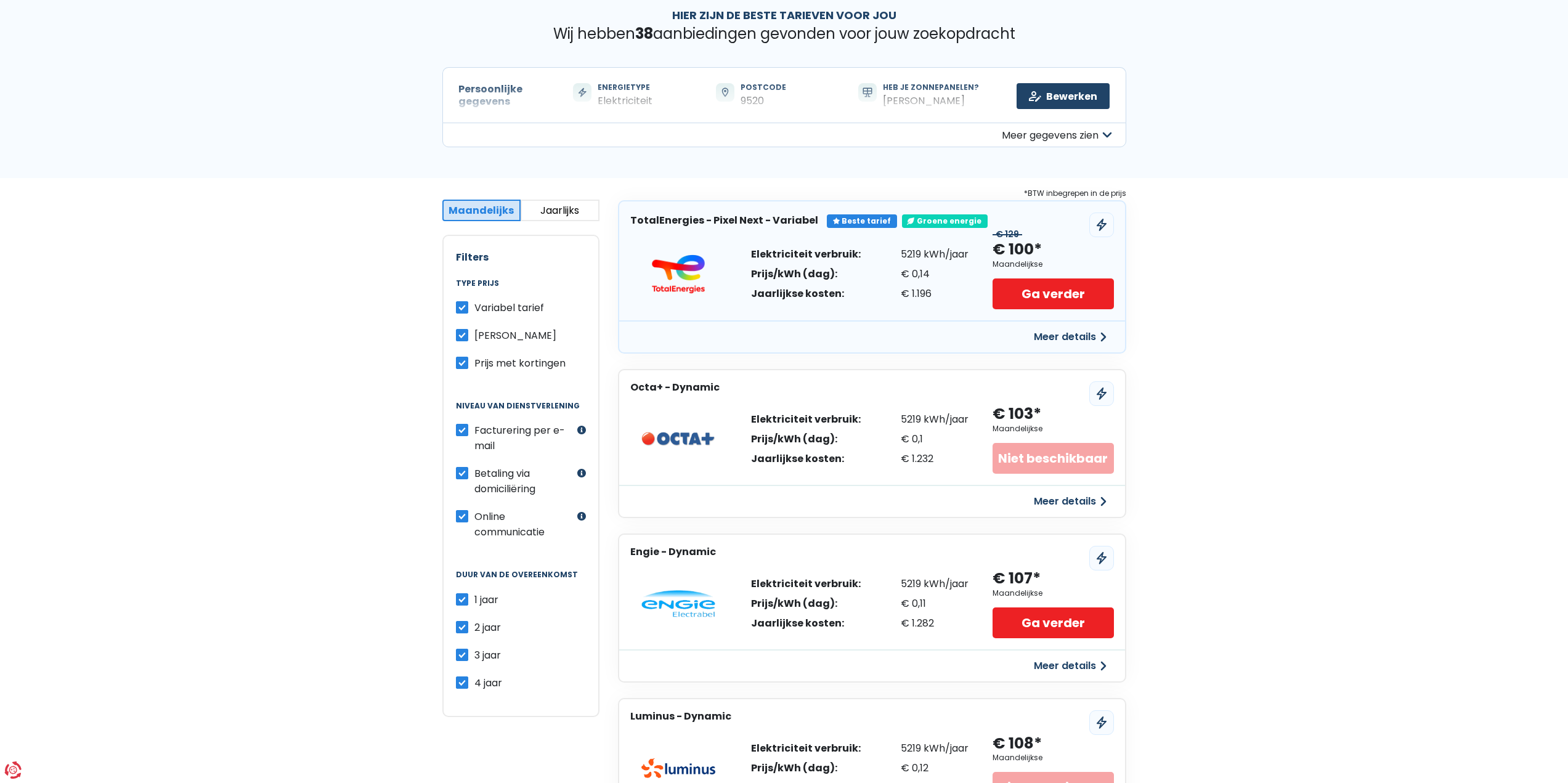
click at [1097, 664] on button "Meer details" at bounding box center [1070, 666] width 87 height 22
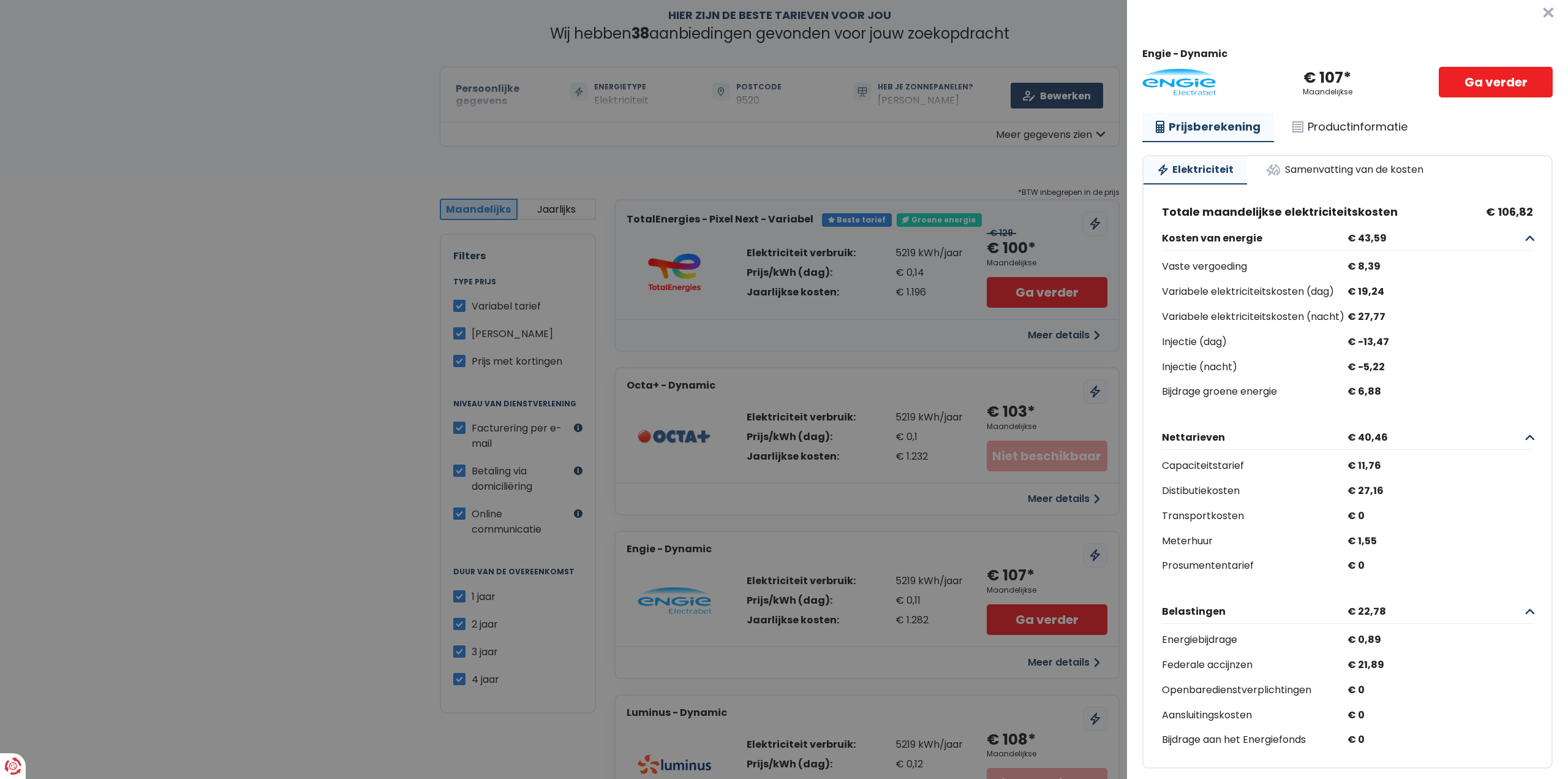
scroll to position [0, 0]
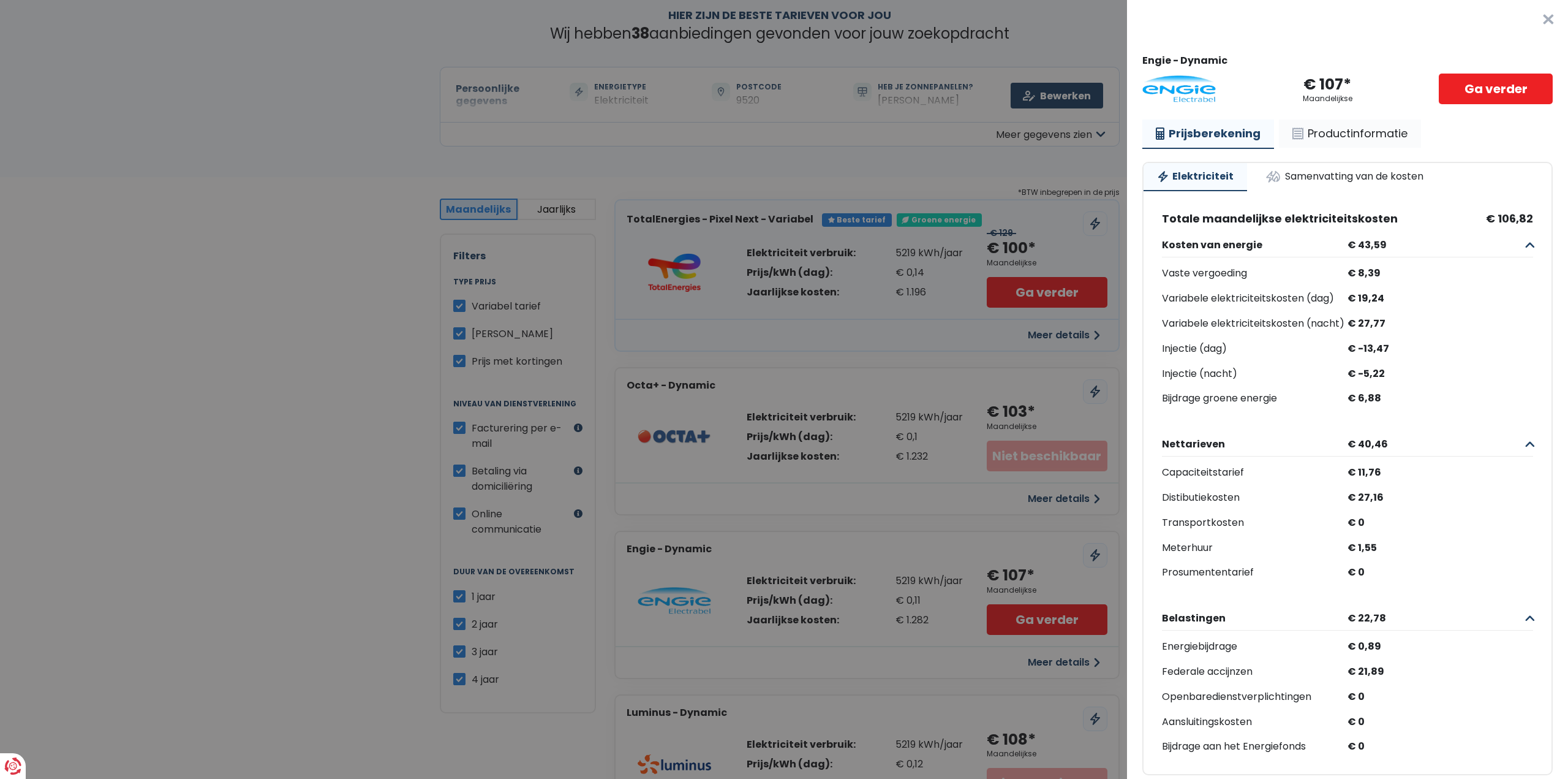
click at [1333, 134] on link "Productinformatie" at bounding box center [1350, 133] width 142 height 28
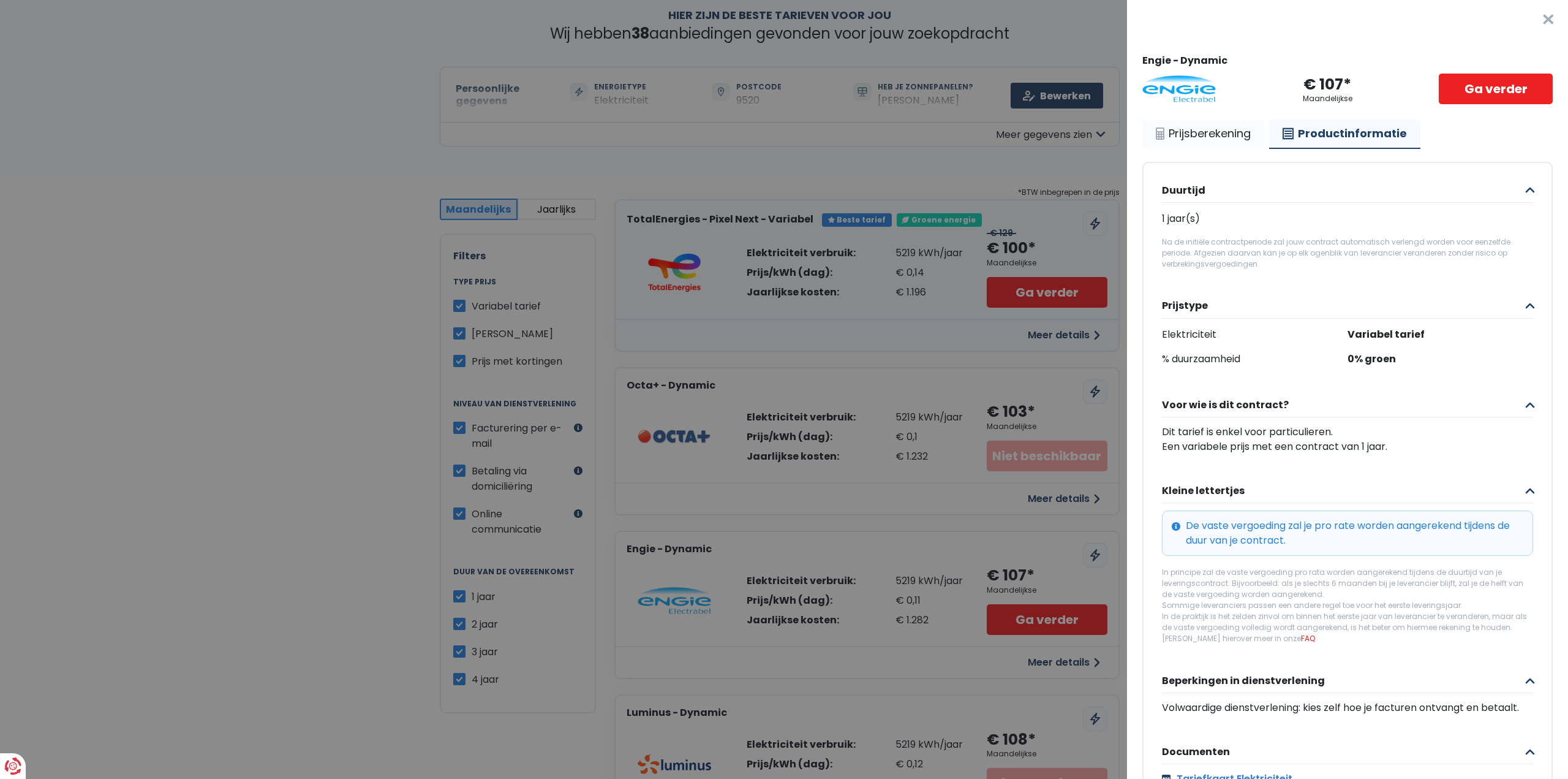
click at [1217, 140] on link "Prijsberekening" at bounding box center [1203, 133] width 122 height 28
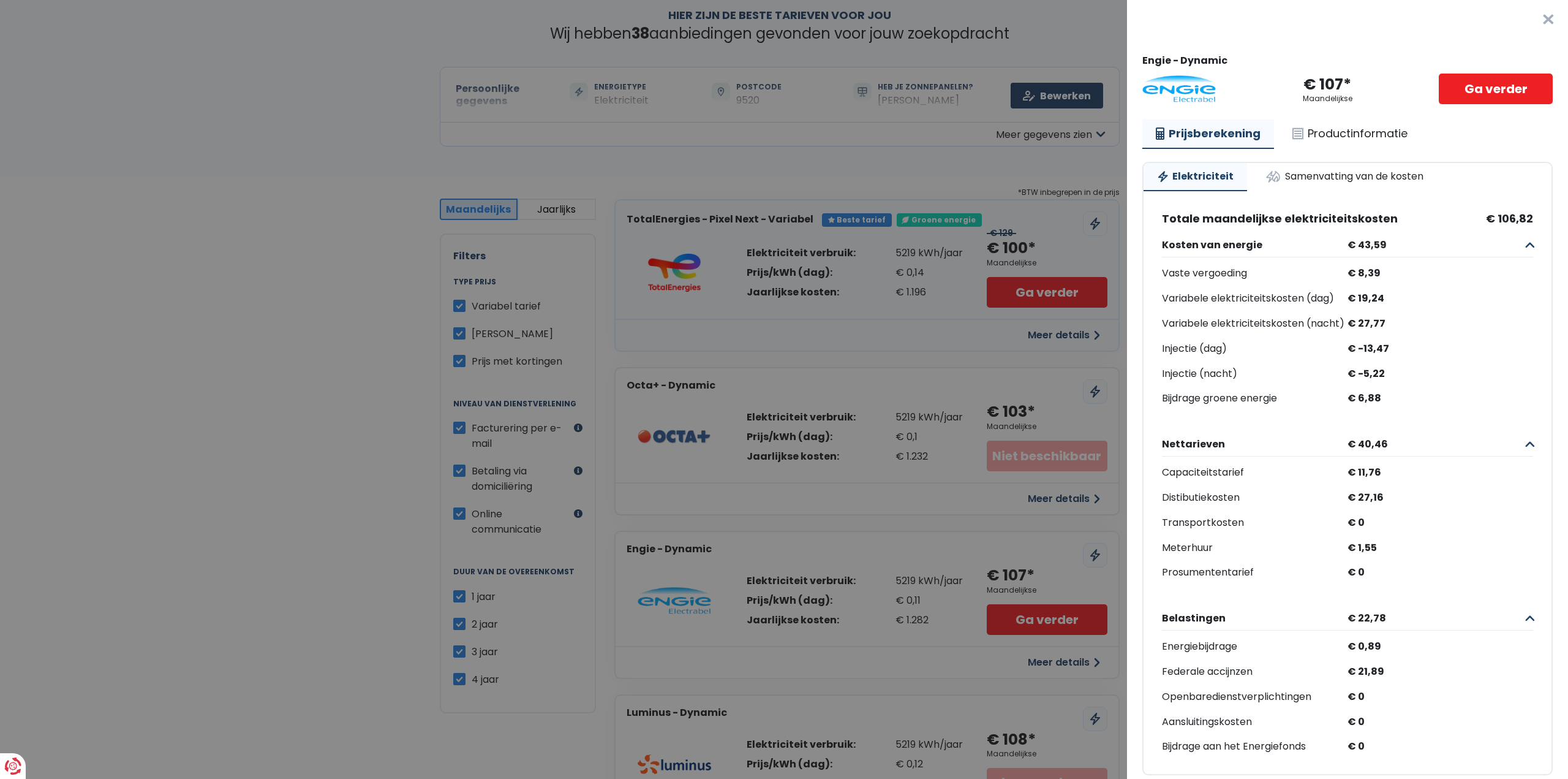
scroll to position [39, 0]
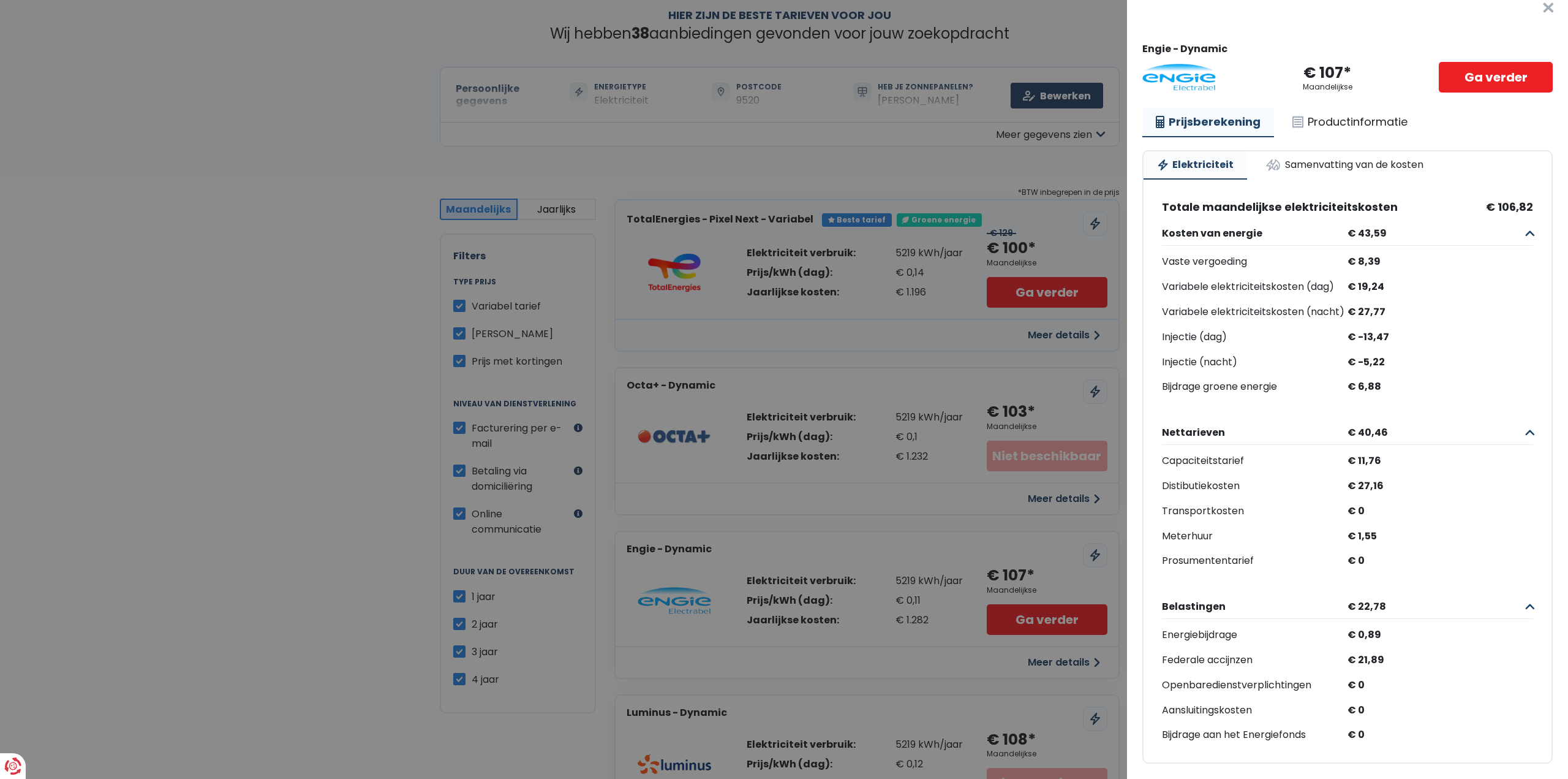
click at [1195, 151] on link "Elektriciteit" at bounding box center [1195, 165] width 104 height 28
click at [1333, 151] on link "Samenvatting van de kosten" at bounding box center [1344, 165] width 185 height 27
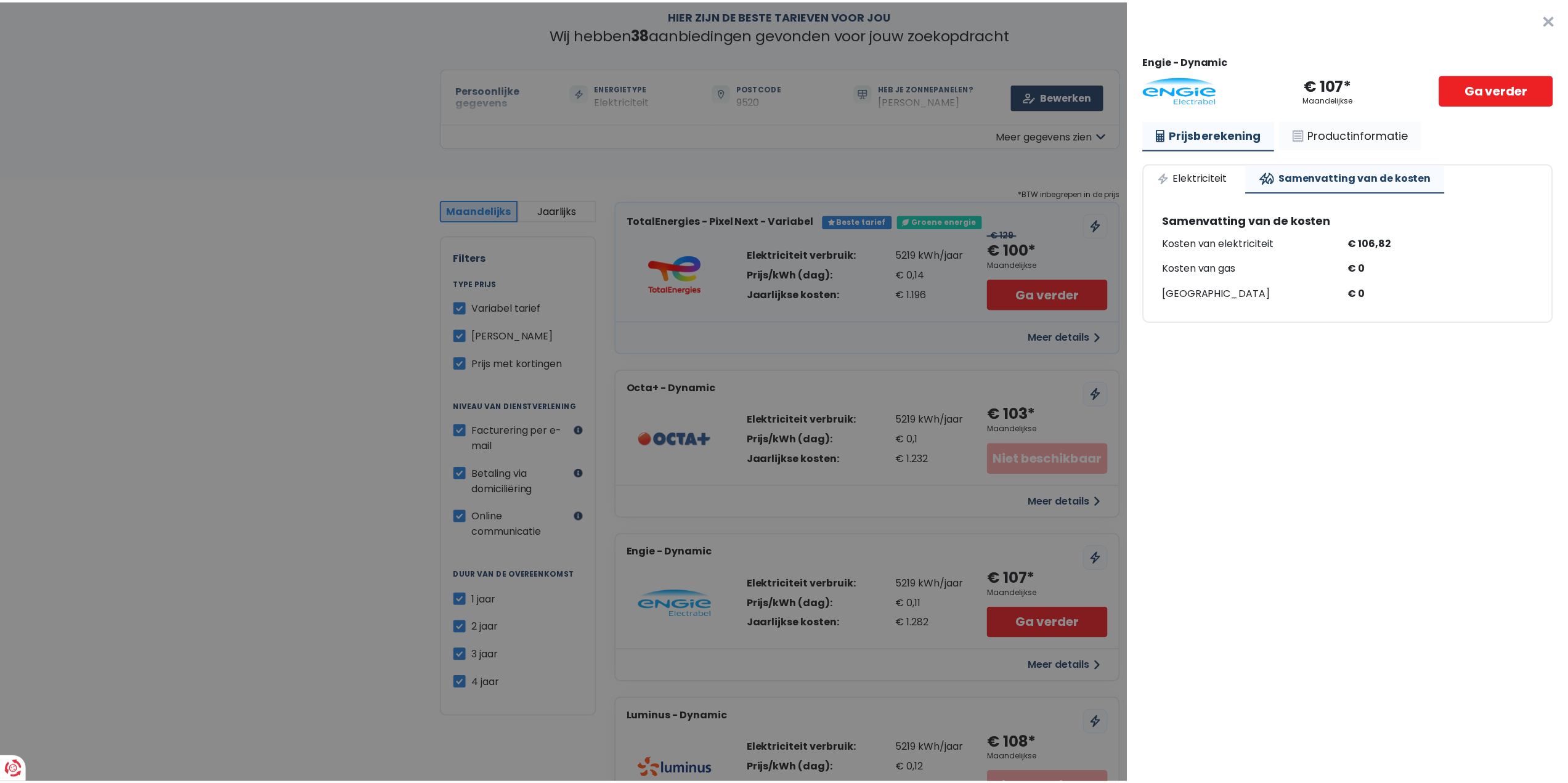
scroll to position [0, 0]
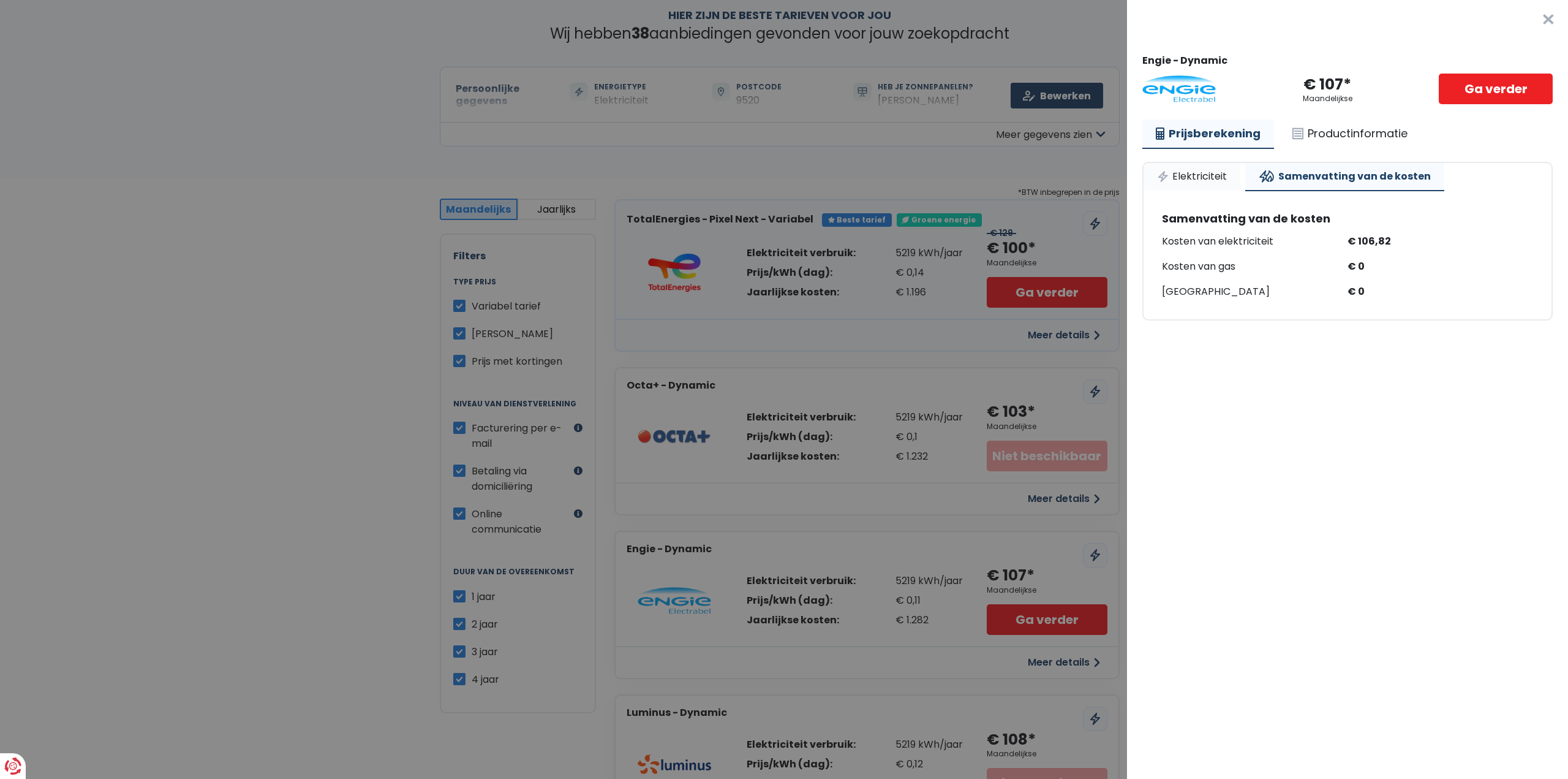
drag, startPoint x: 1193, startPoint y: 161, endPoint x: 1190, endPoint y: 168, distance: 7.6
click at [1192, 165] on div "Elektriciteit Samenvatting van de kosten Samenvatting van de kosten Kosten van …" at bounding box center [1347, 241] width 410 height 159
click at [1190, 170] on link "Elektriciteit" at bounding box center [1192, 176] width 97 height 27
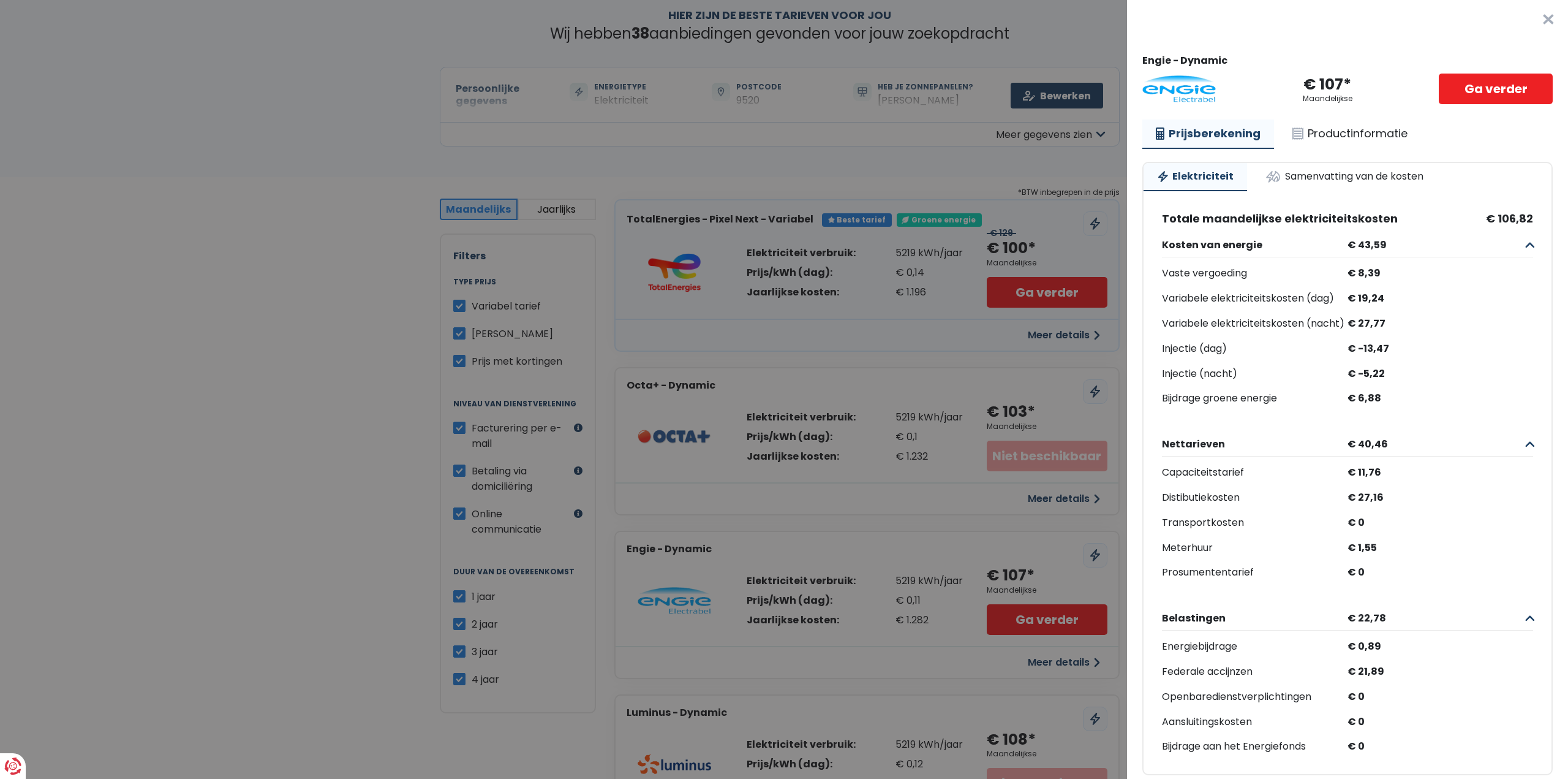
click at [1532, 17] on button "×" at bounding box center [1549, 19] width 40 height 40
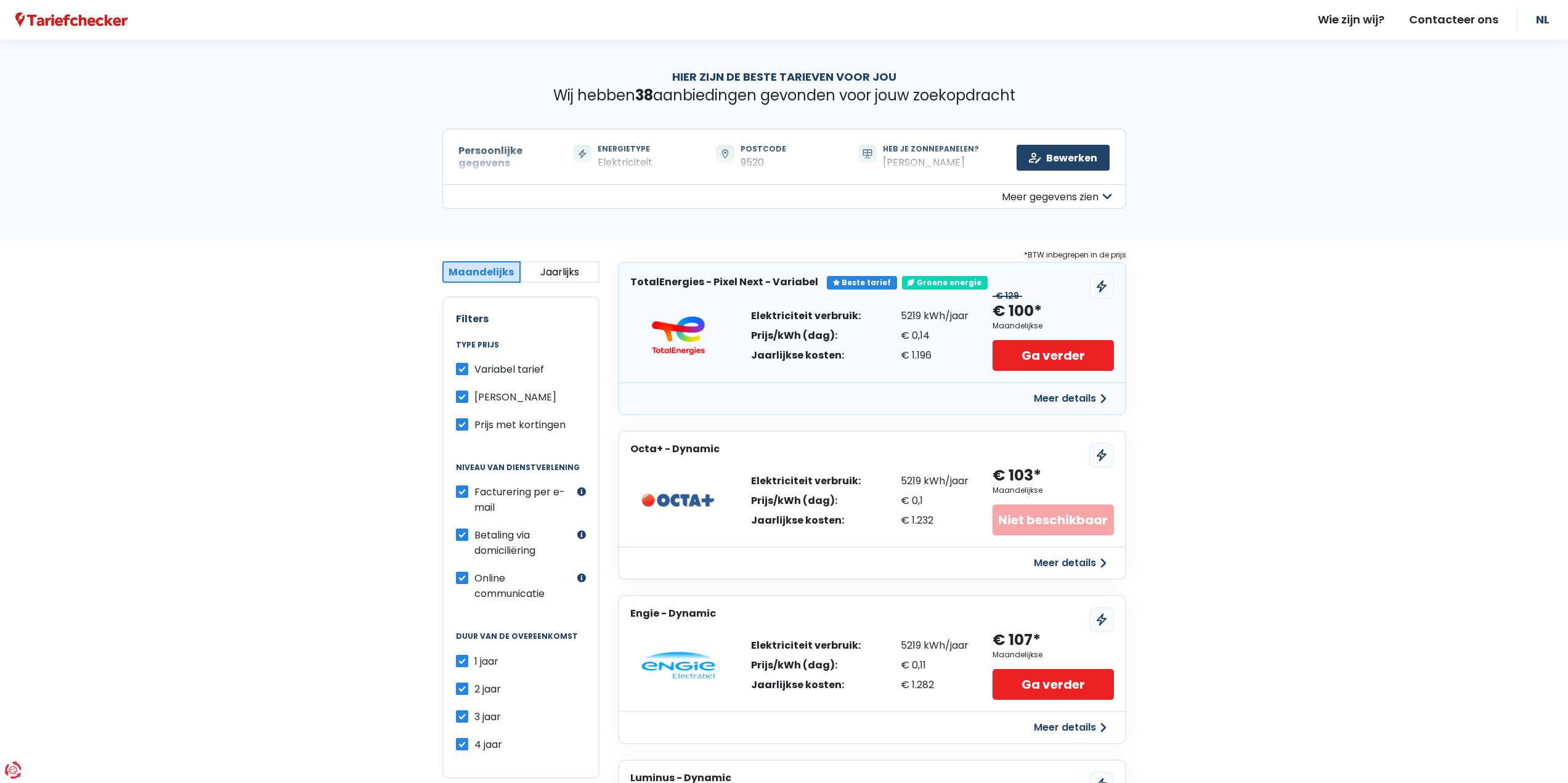
click at [1065, 400] on button "Meer details" at bounding box center [1070, 399] width 87 height 22
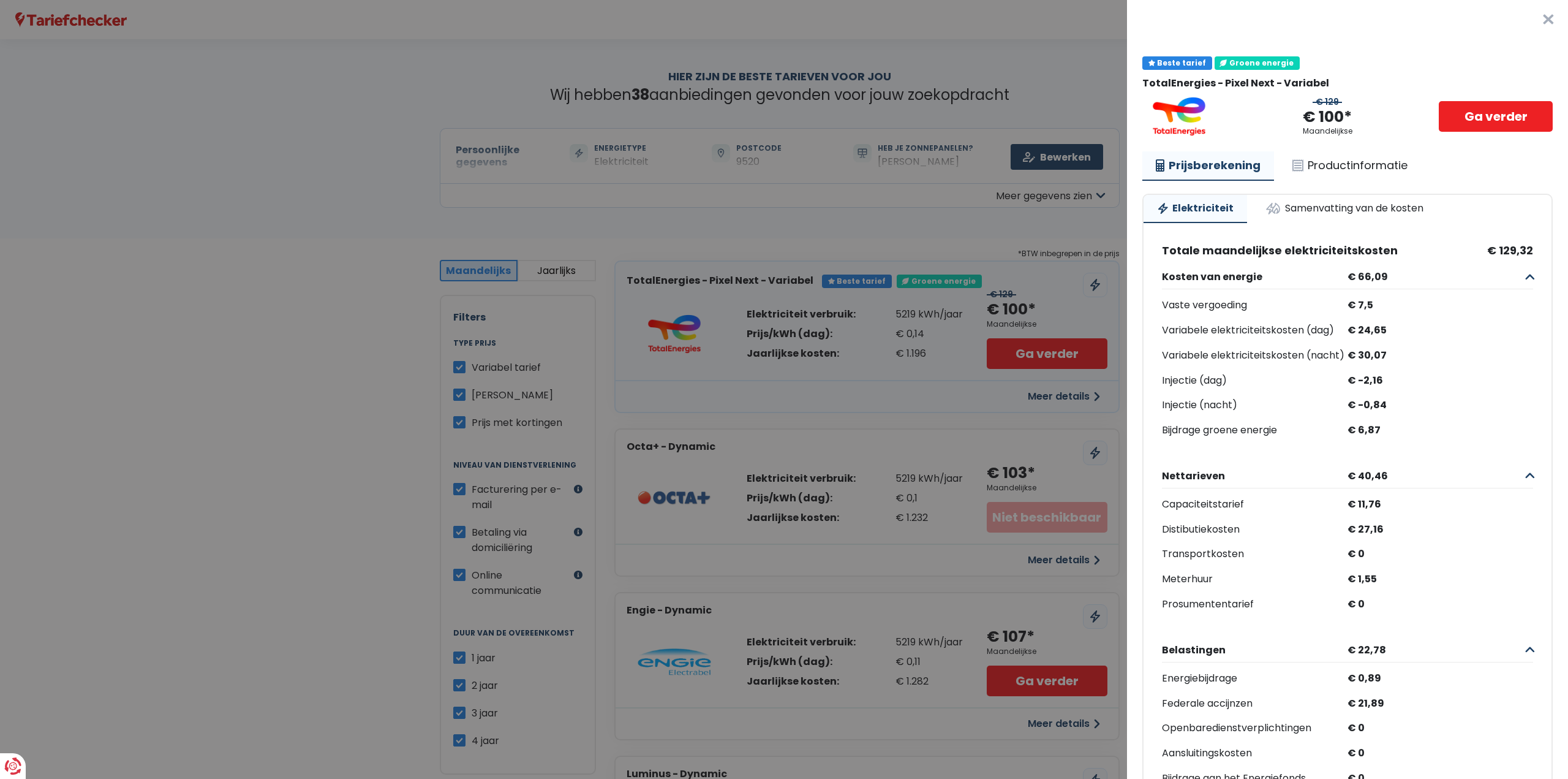
drag, startPoint x: 1464, startPoint y: 251, endPoint x: 1543, endPoint y: 253, distance: 79.0
click at [1543, 253] on Variabel___BV_modal_body_ "Beste tarief Groene energie TotalEnergies - Pixel Next - Variabel € 129 € 100* …" at bounding box center [1347, 454] width 441 height 828
click at [1487, 254] on span "€ 129,32" at bounding box center [1510, 250] width 46 height 14
click at [1214, 172] on link "Prijsberekening" at bounding box center [1208, 165] width 132 height 29
click at [1190, 209] on link "Elektriciteit" at bounding box center [1195, 209] width 104 height 28
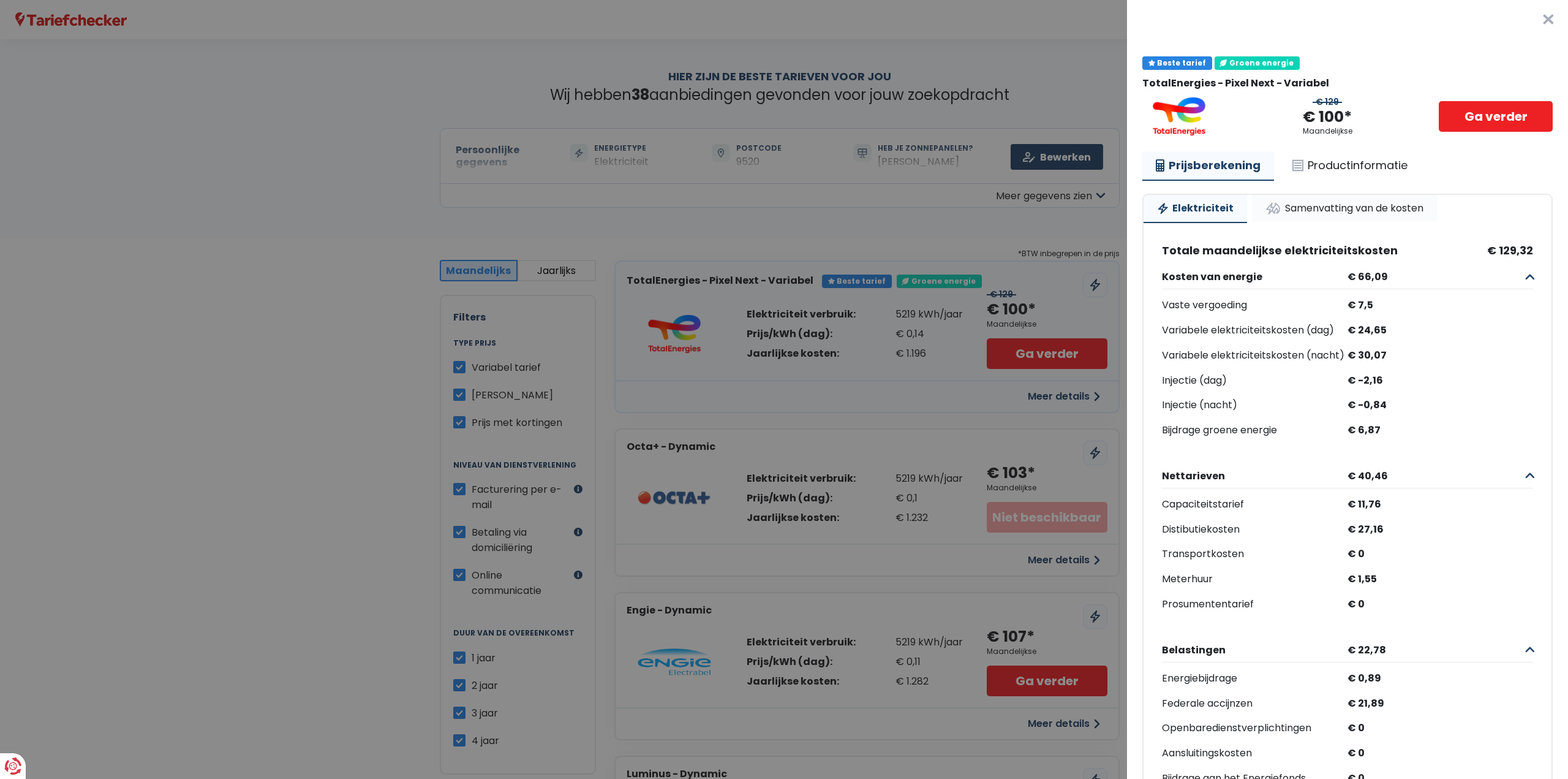
click at [1293, 212] on link "Samenvatting van de kosten" at bounding box center [1344, 209] width 185 height 27
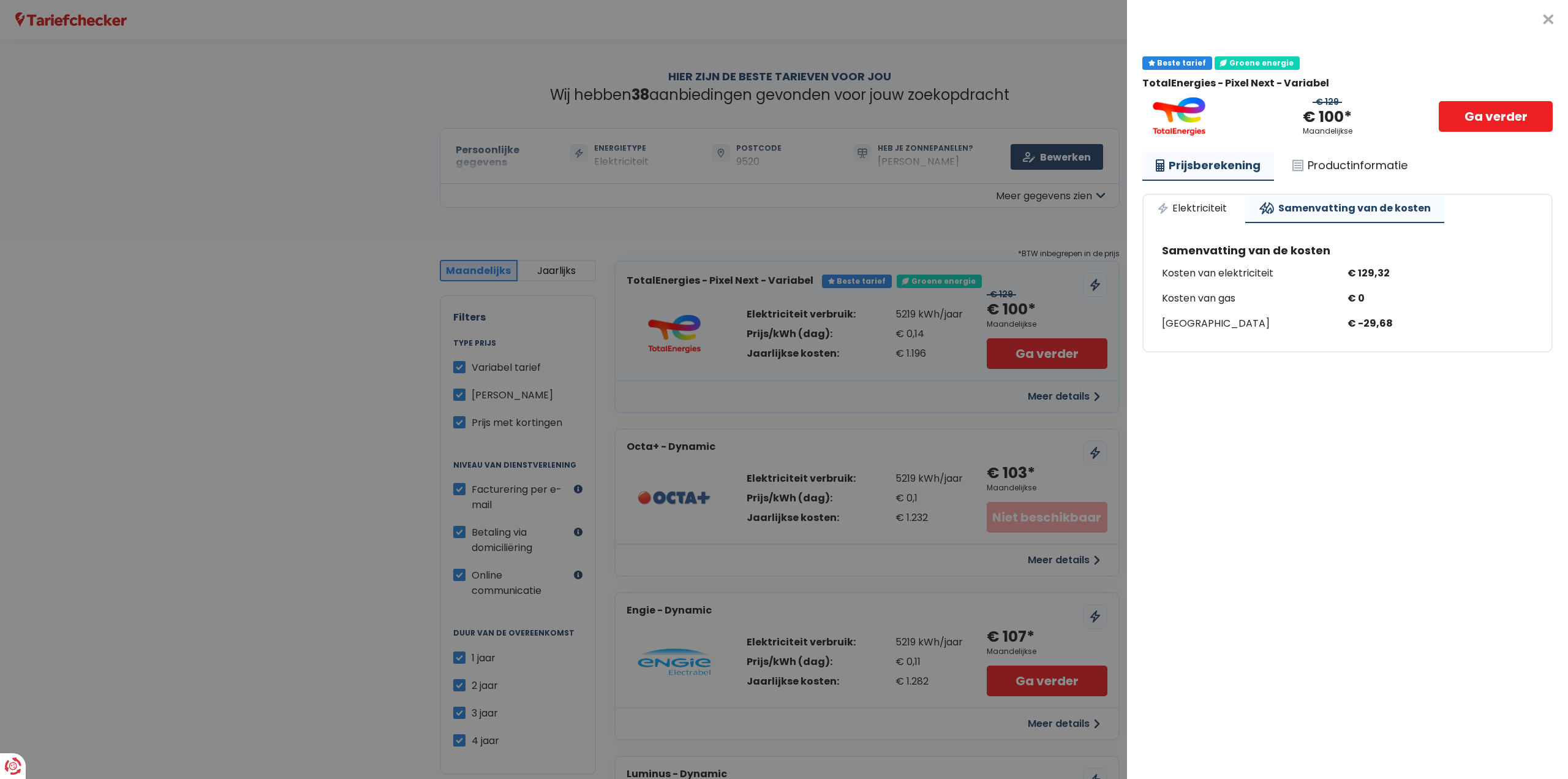
drag, startPoint x: 1310, startPoint y: 311, endPoint x: 1404, endPoint y: 321, distance: 94.5
click at [1400, 320] on div "Kosten van elektriciteit € 129,32 Kosten van gas € 0 [GEOGRAPHIC_DATA] € -29,68" at bounding box center [1347, 298] width 371 height 67
click at [1404, 321] on div "€ -29,68" at bounding box center [1440, 323] width 185 height 17
click at [1210, 215] on link "Elektriciteit" at bounding box center [1192, 209] width 97 height 27
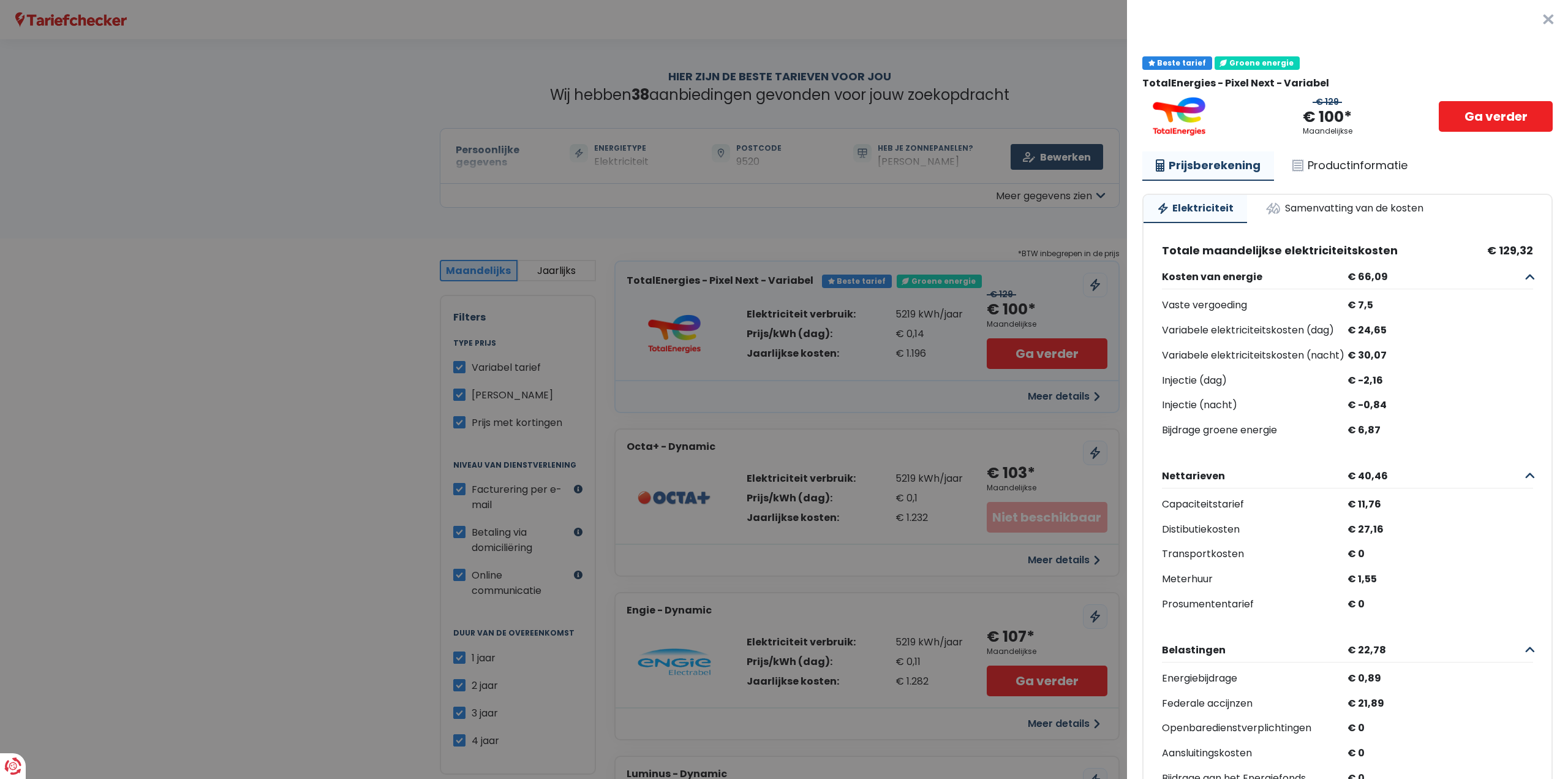
click at [1531, 19] on button "×" at bounding box center [1549, 19] width 40 height 40
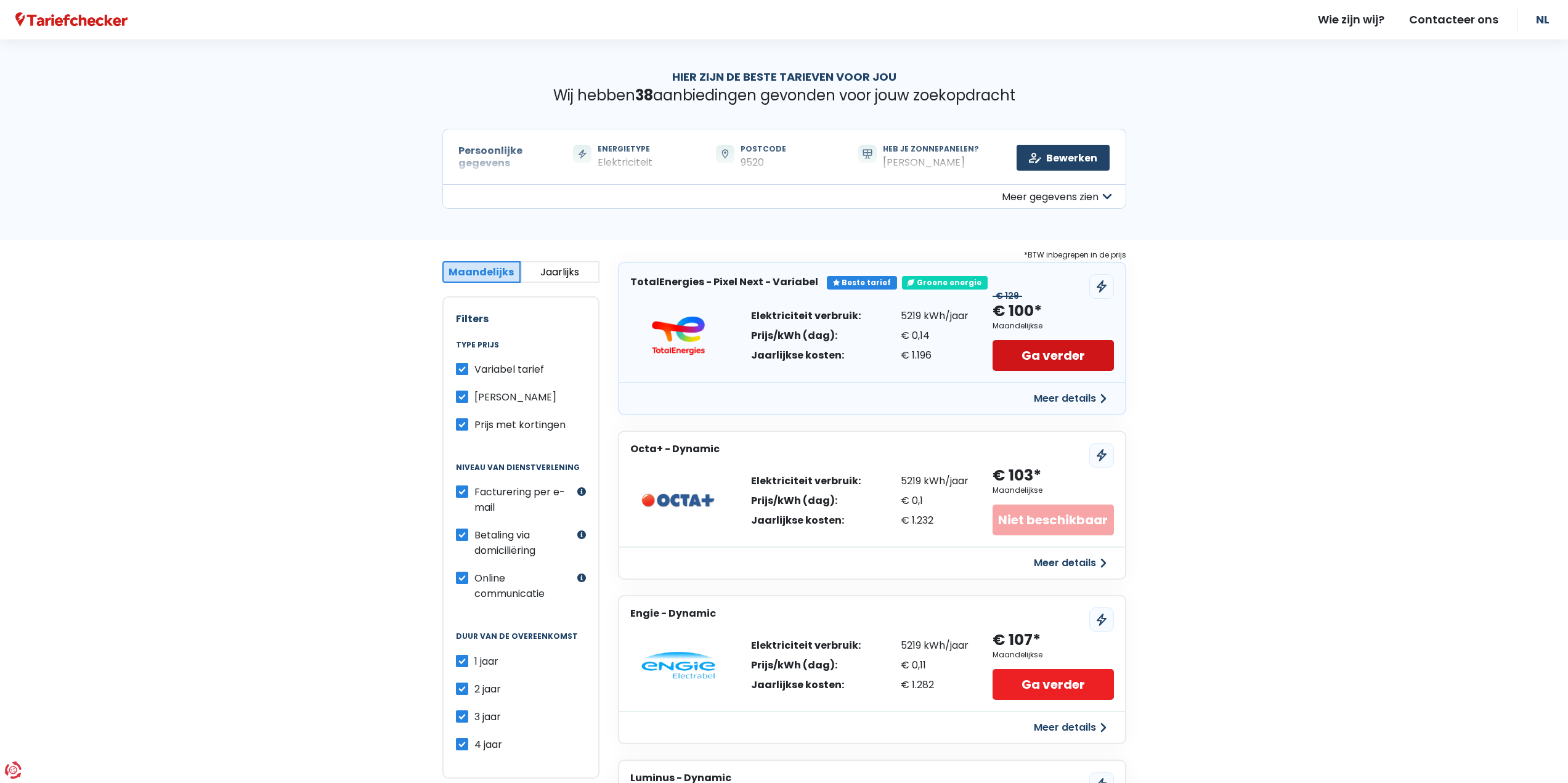
click at [1097, 349] on link "Ga verder" at bounding box center [1053, 355] width 121 height 31
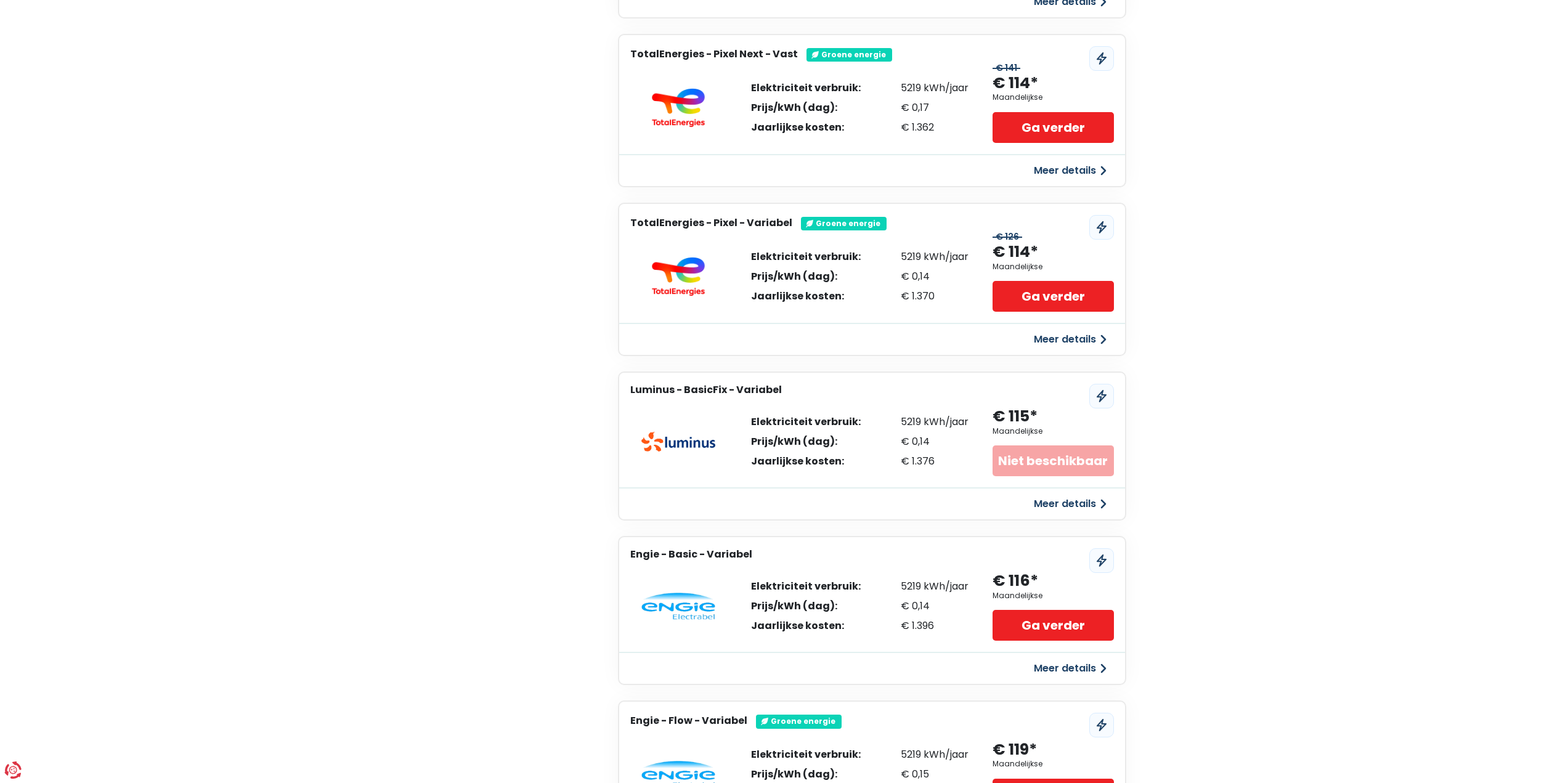
scroll to position [1232, 0]
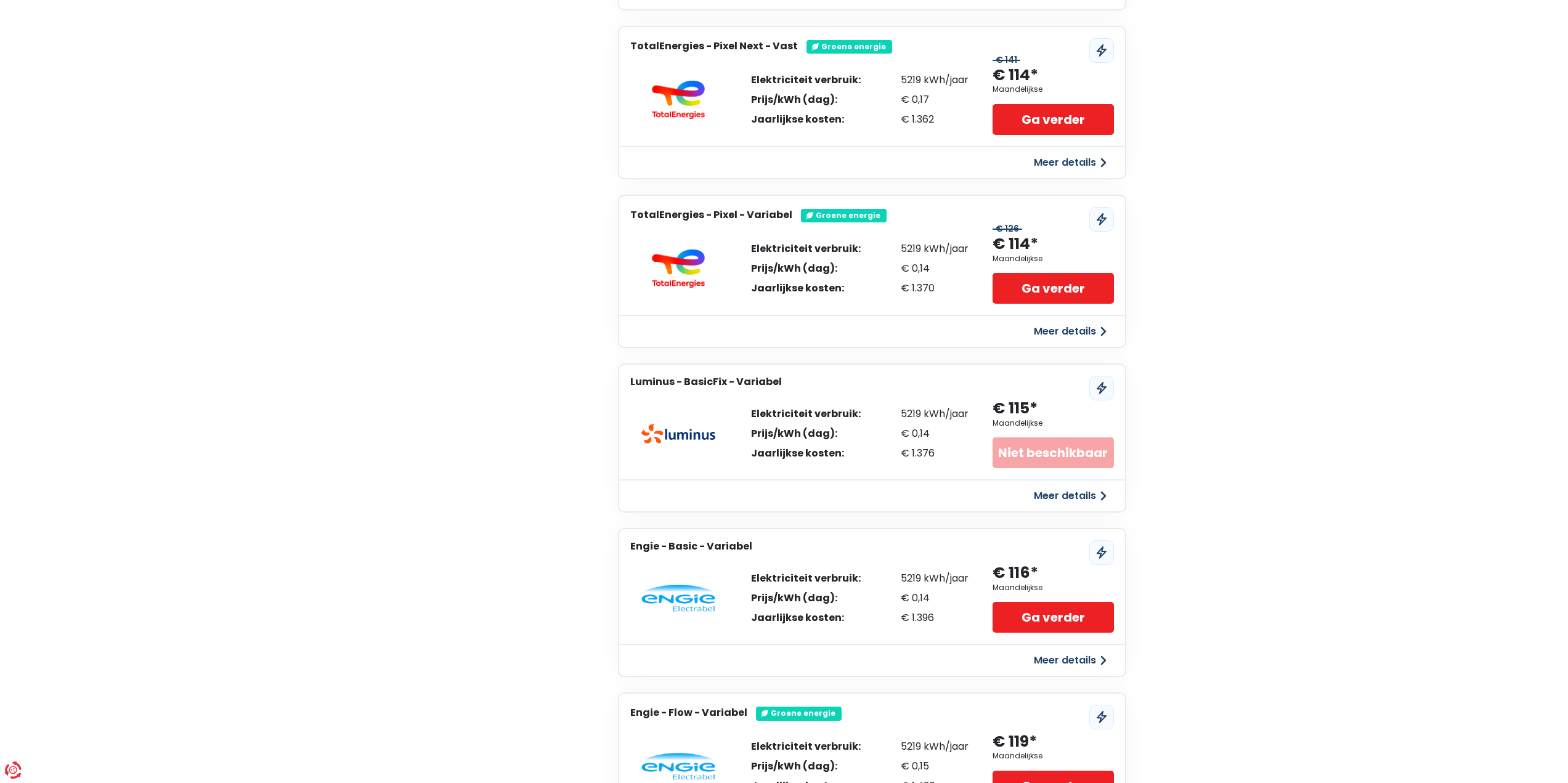
click at [1057, 456] on div "Niet beschikbaar" at bounding box center [1053, 452] width 121 height 31
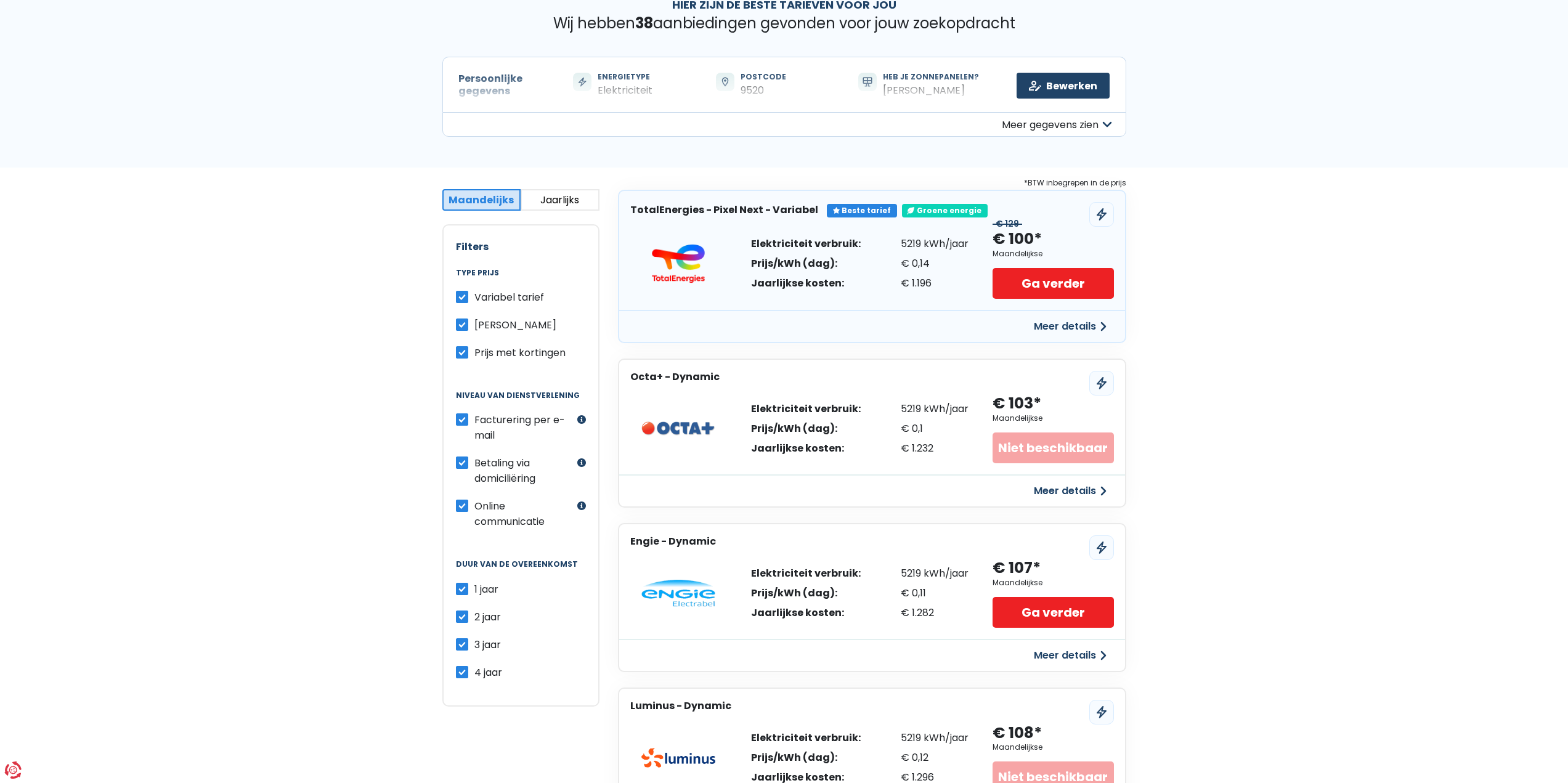
scroll to position [62, 0]
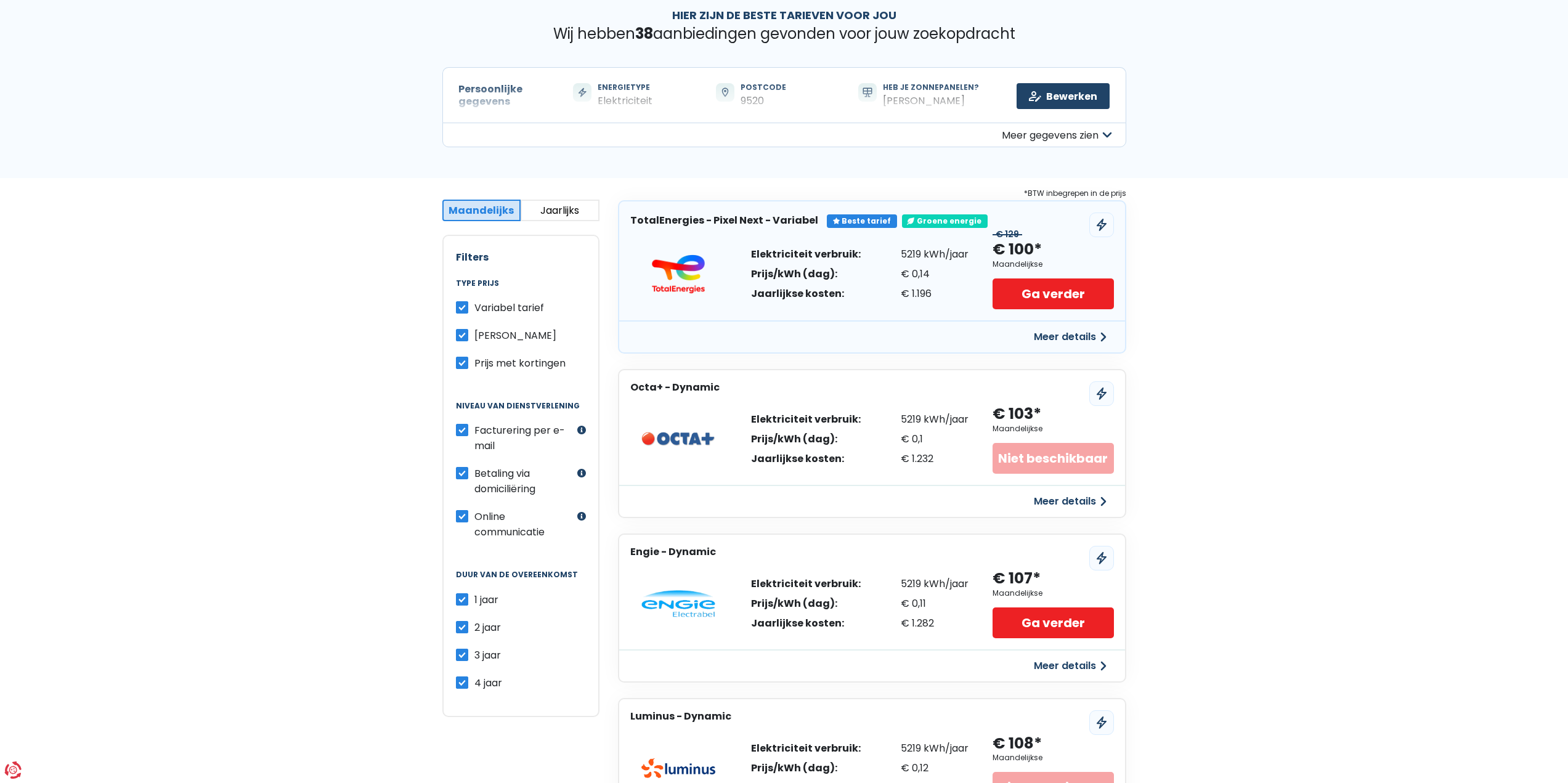
click at [555, 208] on button "Jaarlijks" at bounding box center [560, 210] width 79 height 21
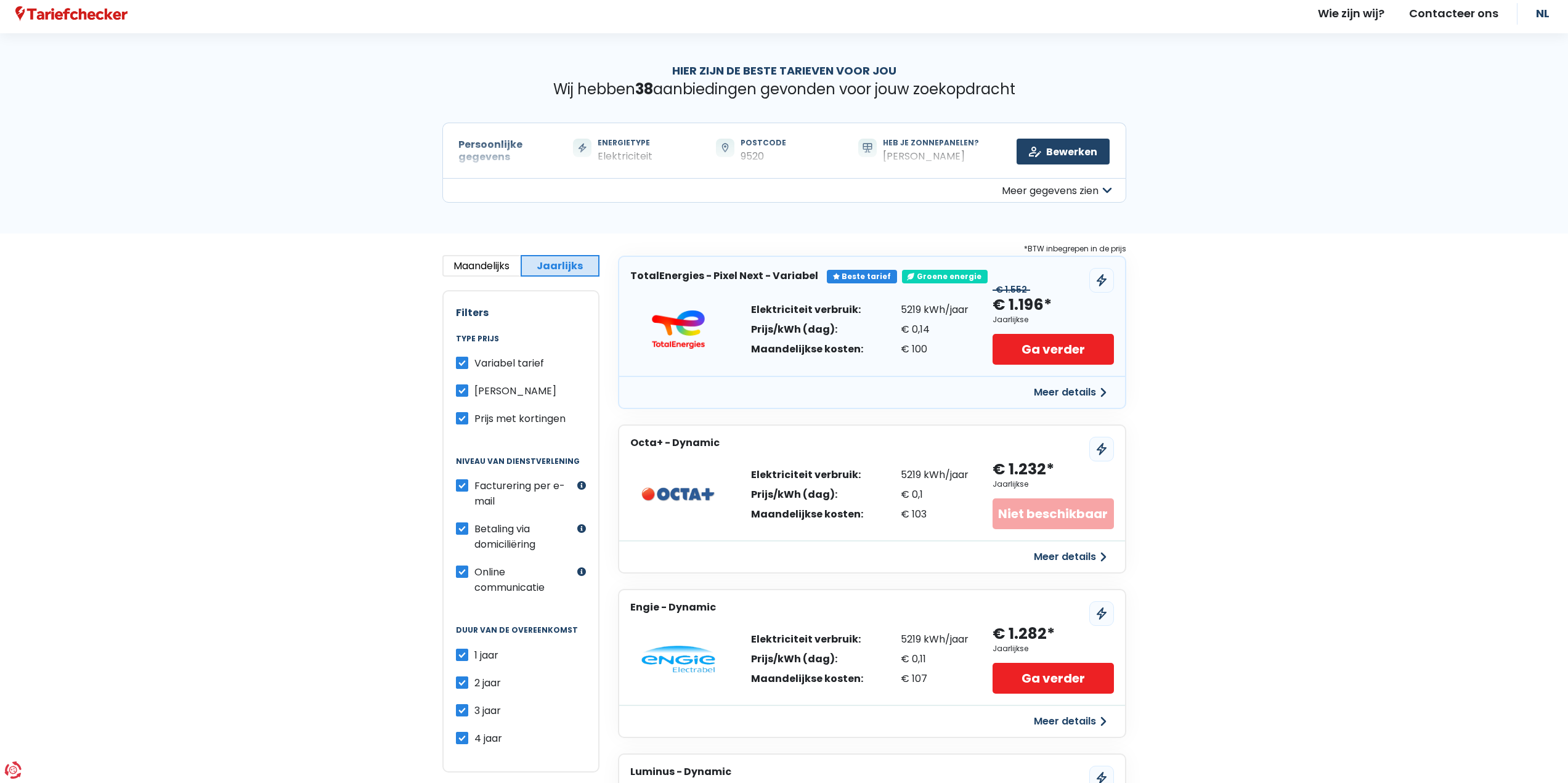
scroll to position [0, 0]
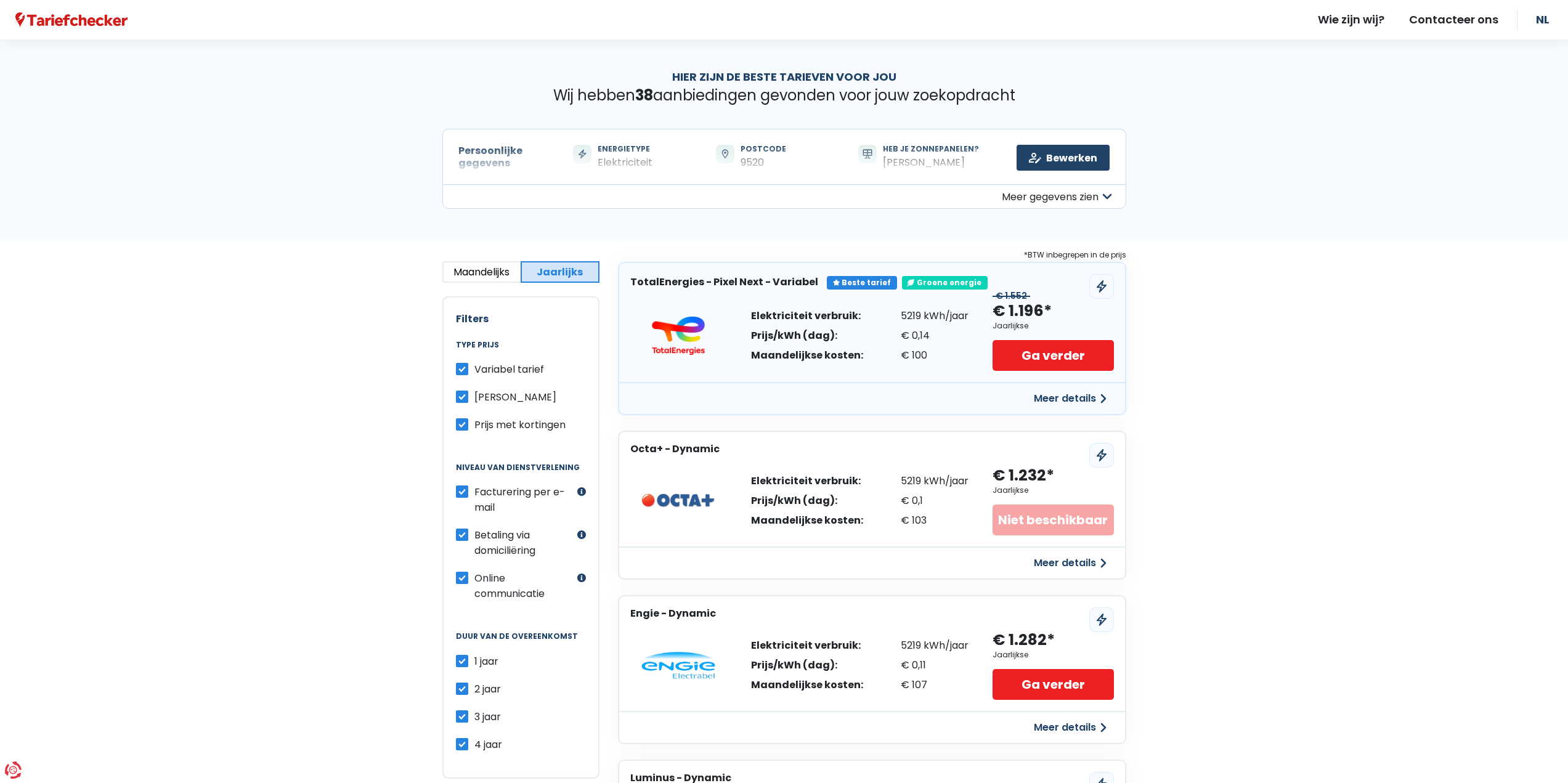
drag, startPoint x: 520, startPoint y: 342, endPoint x: 329, endPoint y: 243, distance: 215.1
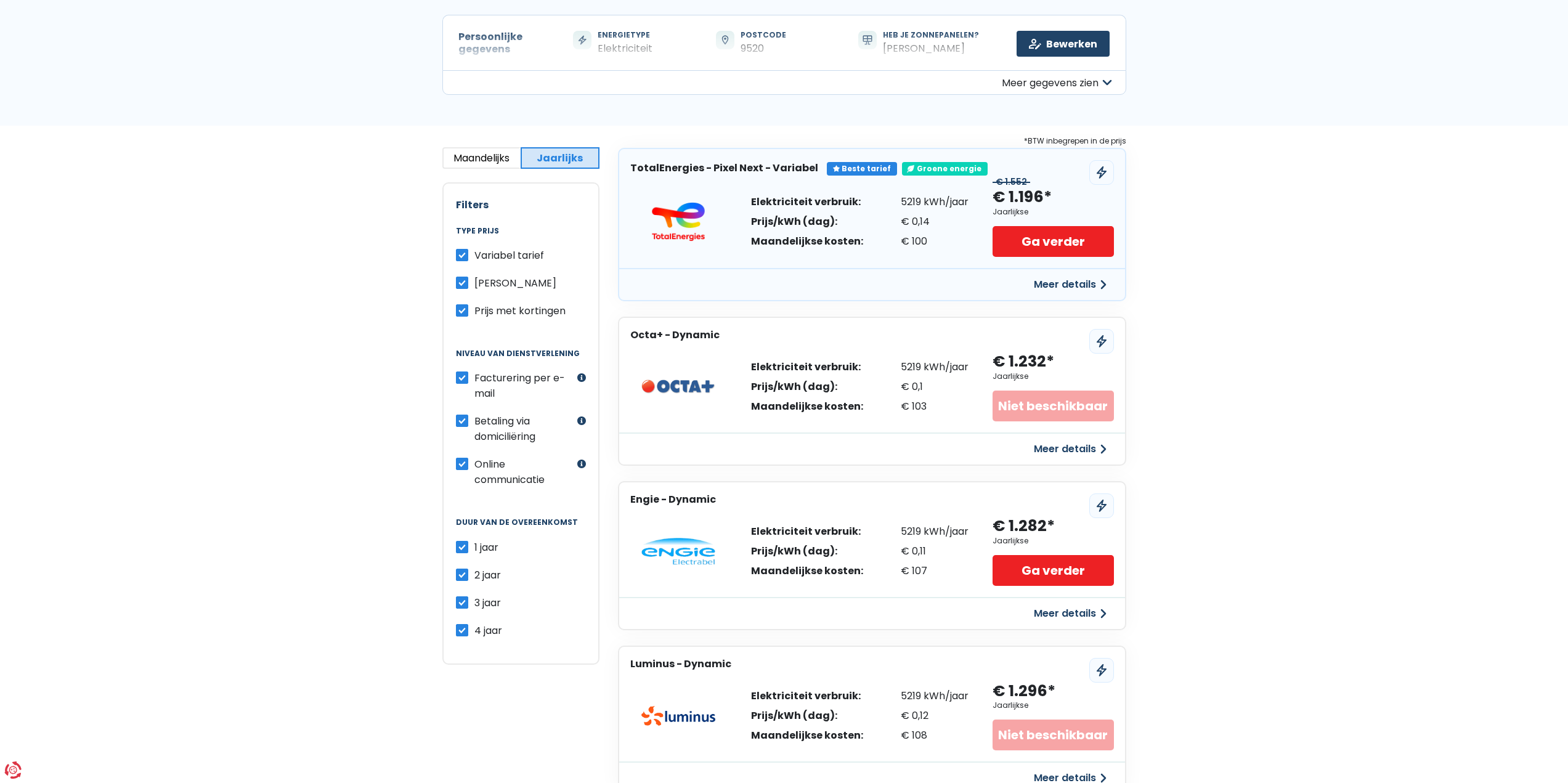
scroll to position [123, 0]
